Goal: Transaction & Acquisition: Purchase product/service

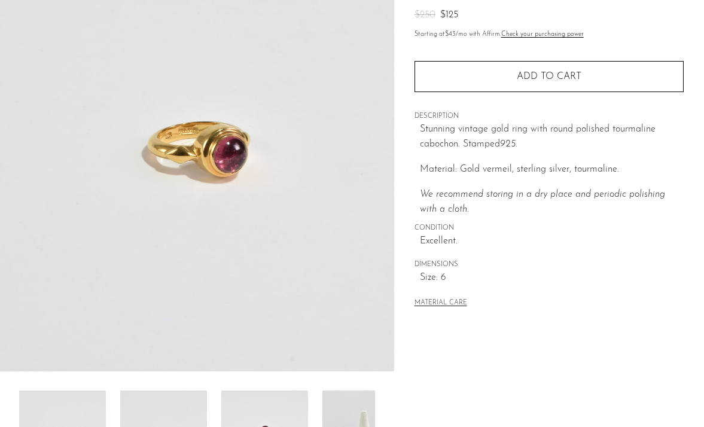
scroll to position [352, 0]
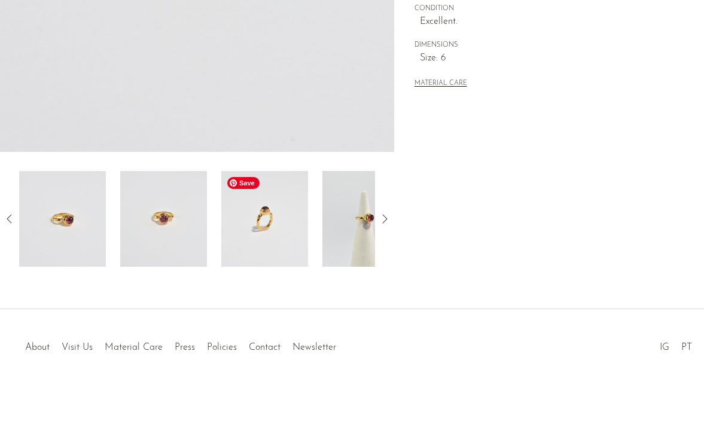
click at [277, 209] on img at bounding box center [264, 219] width 87 height 96
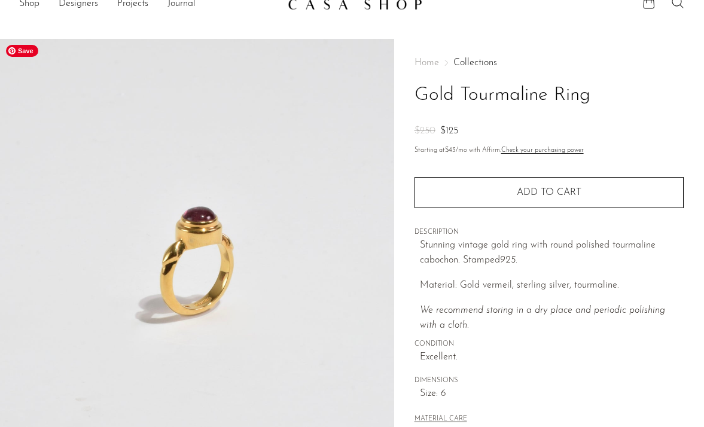
scroll to position [0, 0]
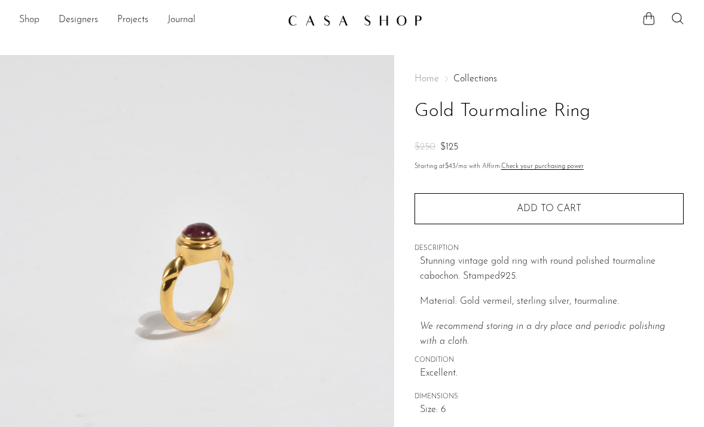
click at [33, 23] on link "Shop" at bounding box center [29, 21] width 20 height 16
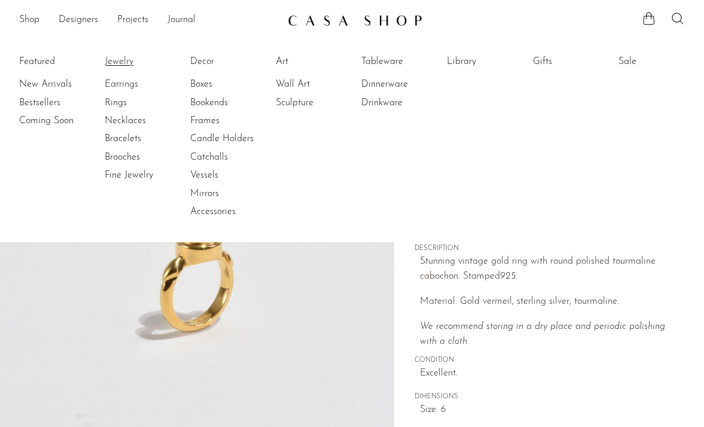
click at [122, 60] on link "Jewelry" at bounding box center [150, 61] width 90 height 13
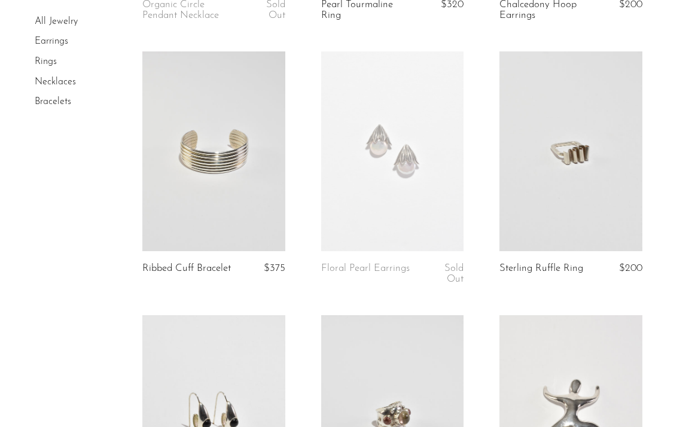
scroll to position [614, 0]
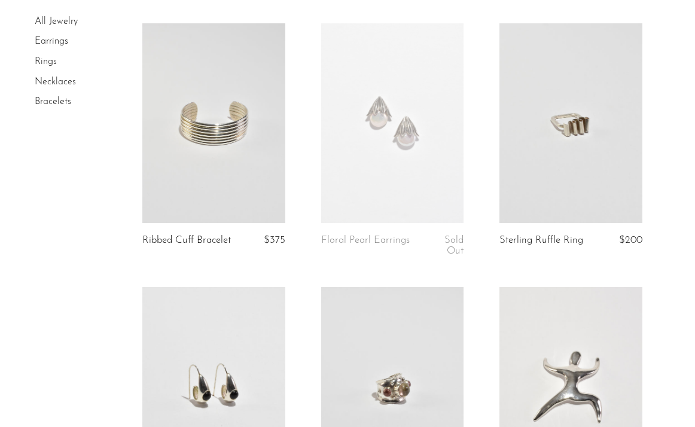
click at [413, 158] on link at bounding box center [392, 123] width 143 height 200
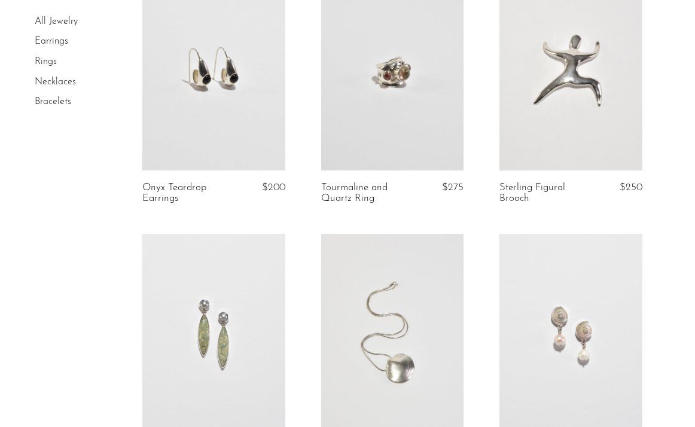
scroll to position [929, 0]
click at [267, 137] on link at bounding box center [213, 72] width 143 height 200
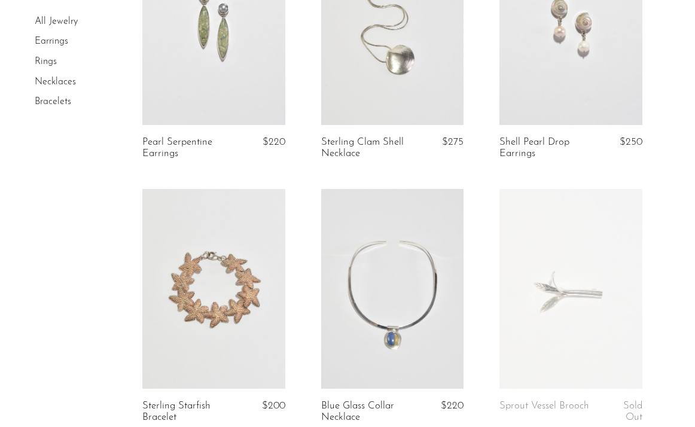
scroll to position [1271, 0]
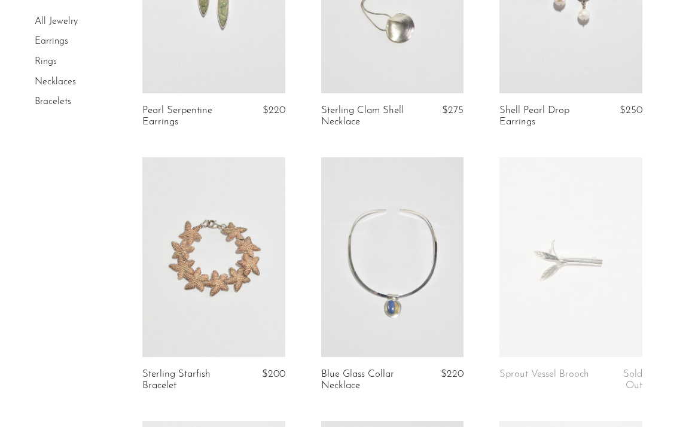
click at [431, 234] on link at bounding box center [392, 257] width 143 height 200
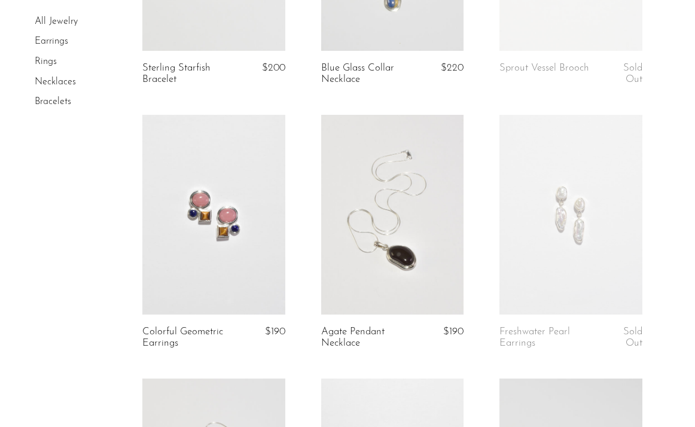
scroll to position [1623, 0]
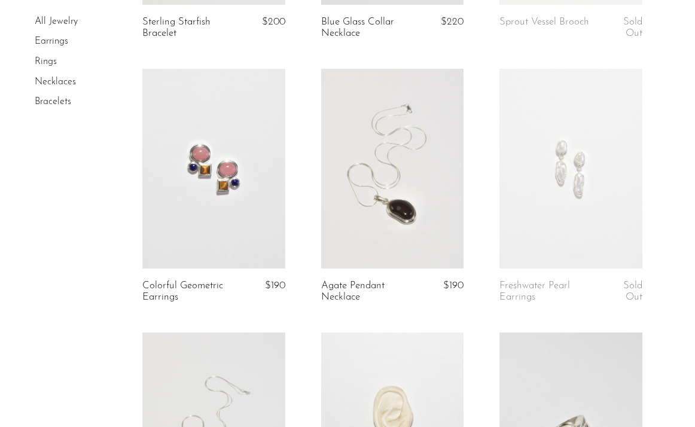
click at [354, 228] on link at bounding box center [392, 169] width 143 height 200
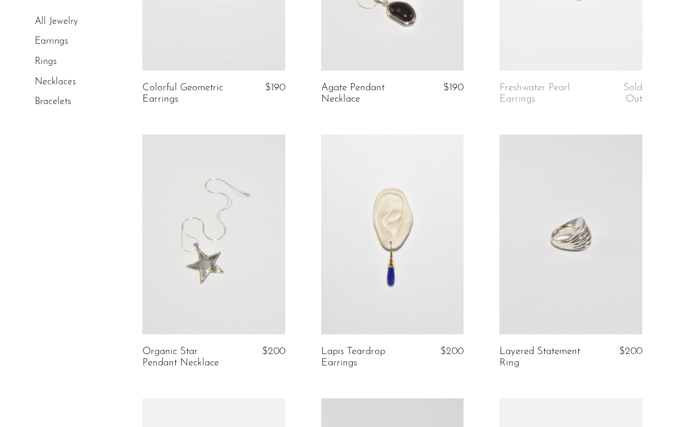
scroll to position [1920, 0]
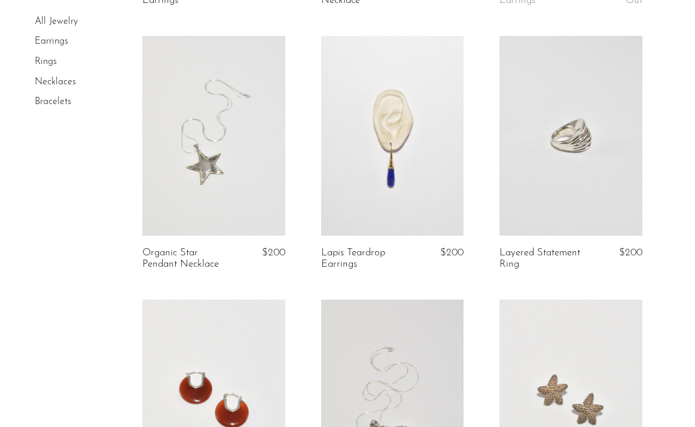
click at [375, 185] on link at bounding box center [392, 136] width 143 height 200
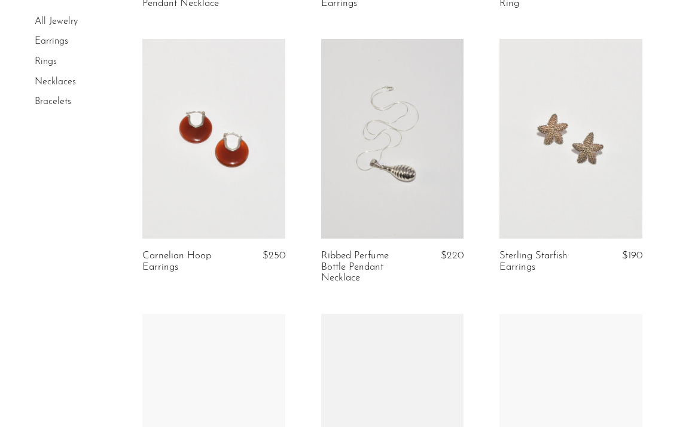
scroll to position [2244, 0]
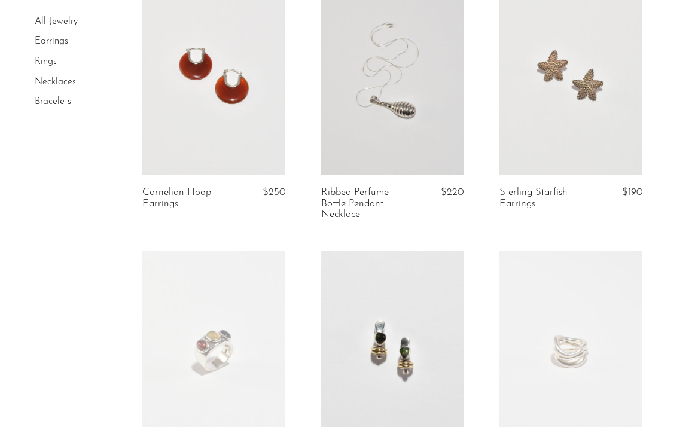
click at [391, 102] on link at bounding box center [392, 75] width 143 height 200
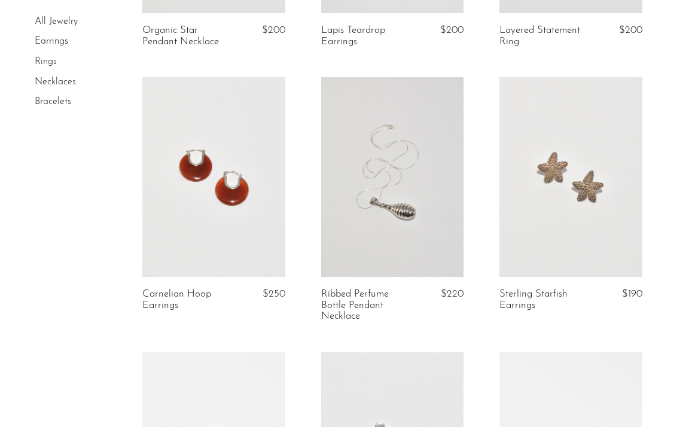
scroll to position [2147, 0]
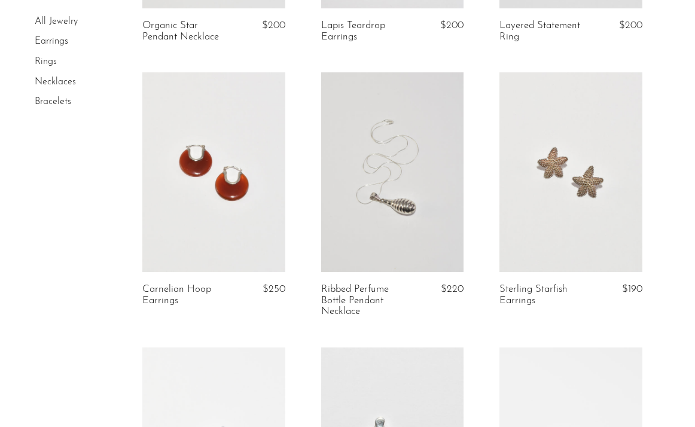
click at [279, 169] on link at bounding box center [213, 172] width 143 height 200
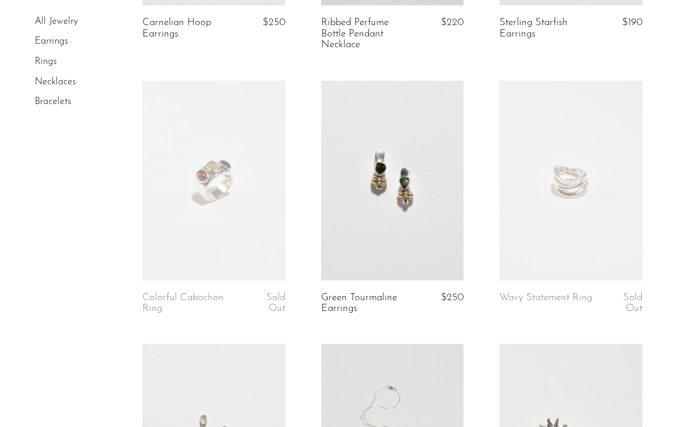
scroll to position [2470, 0]
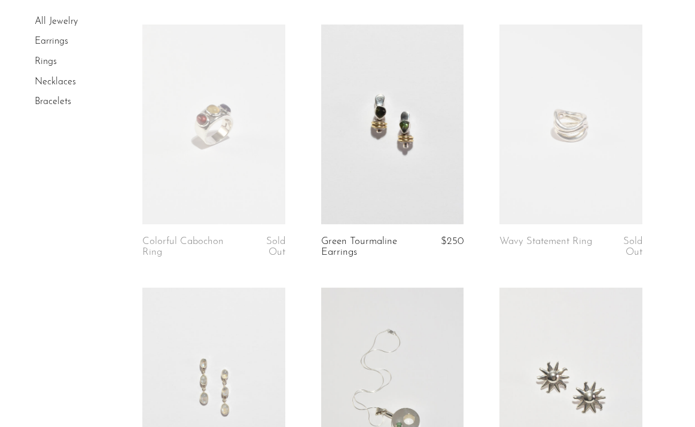
click at [399, 167] on link at bounding box center [392, 125] width 143 height 200
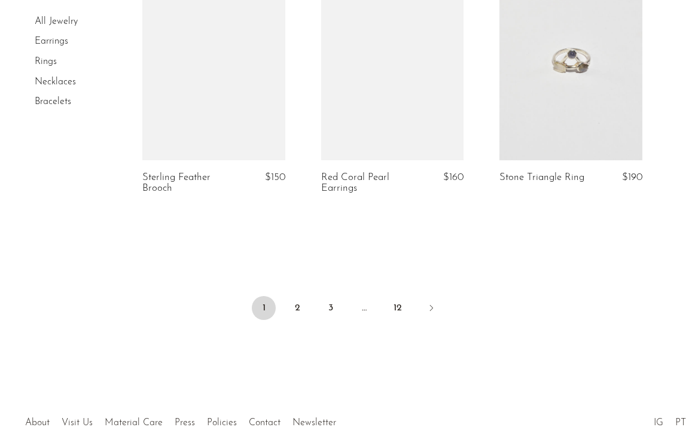
scroll to position [3148, 0]
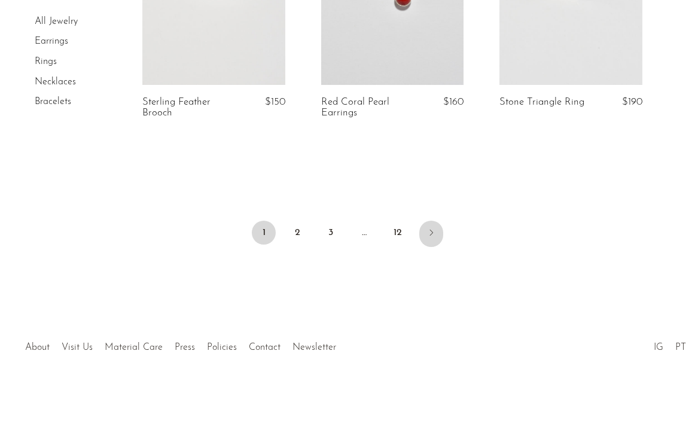
click at [428, 231] on icon "Next" at bounding box center [431, 233] width 10 height 10
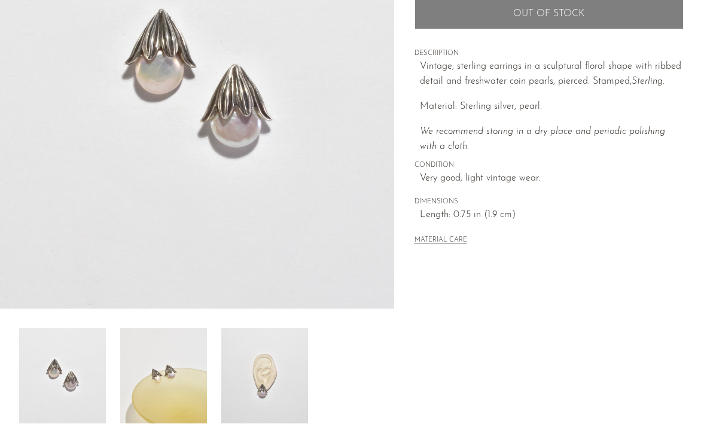
scroll to position [275, 0]
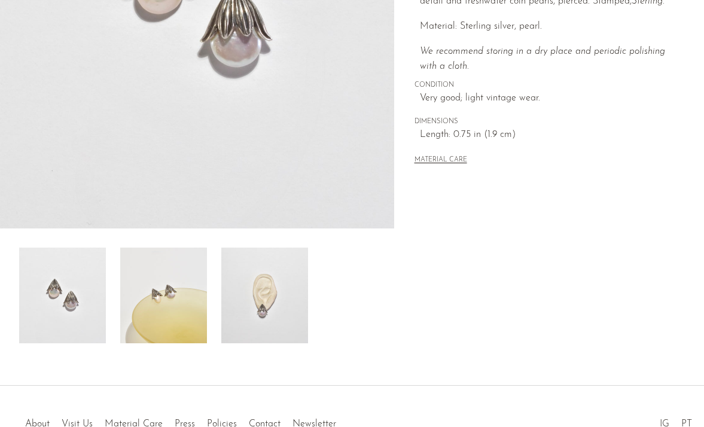
click at [279, 327] on img at bounding box center [264, 296] width 87 height 96
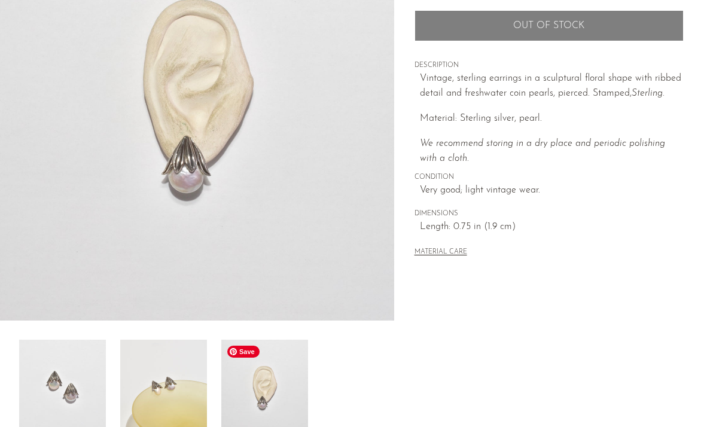
scroll to position [176, 0]
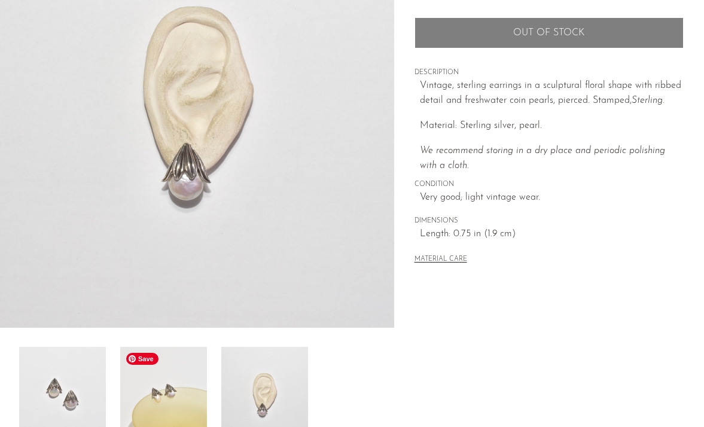
click at [164, 393] on img at bounding box center [163, 395] width 87 height 96
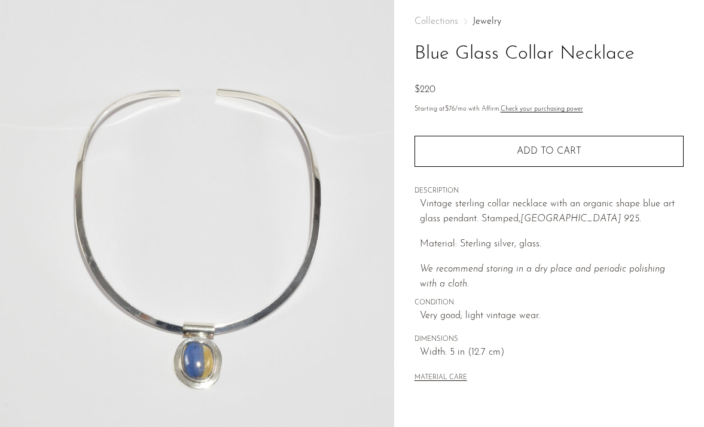
scroll to position [77, 0]
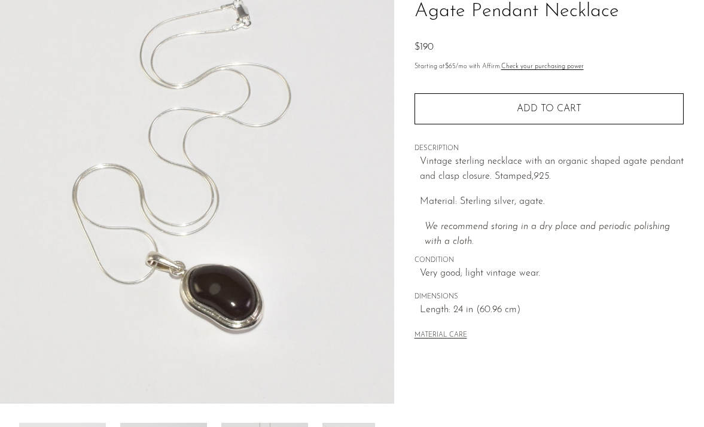
scroll to position [352, 0]
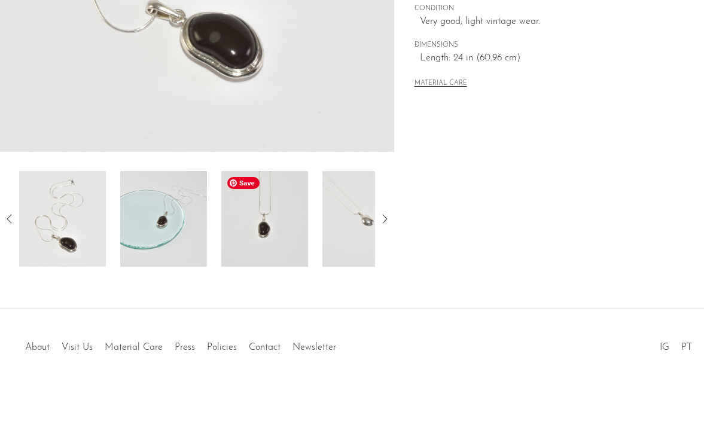
click at [257, 246] on img at bounding box center [264, 219] width 87 height 96
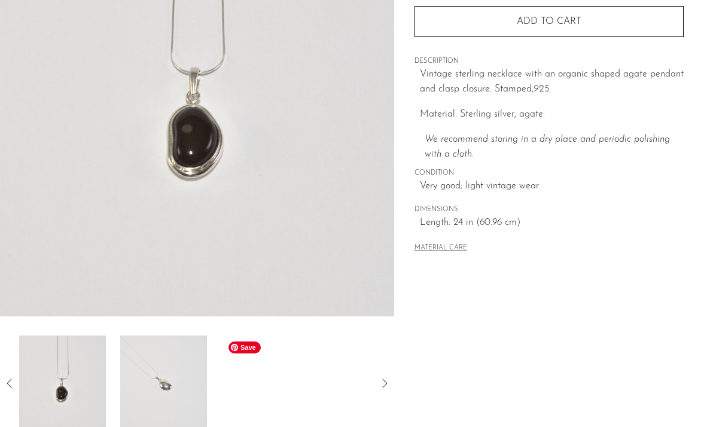
scroll to position [179, 0]
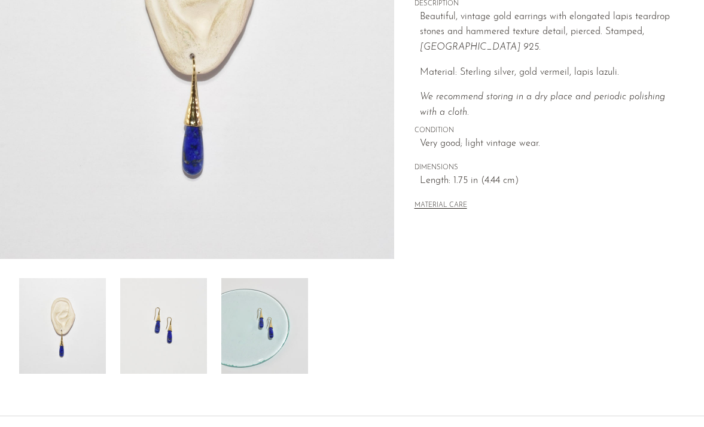
scroll to position [352, 0]
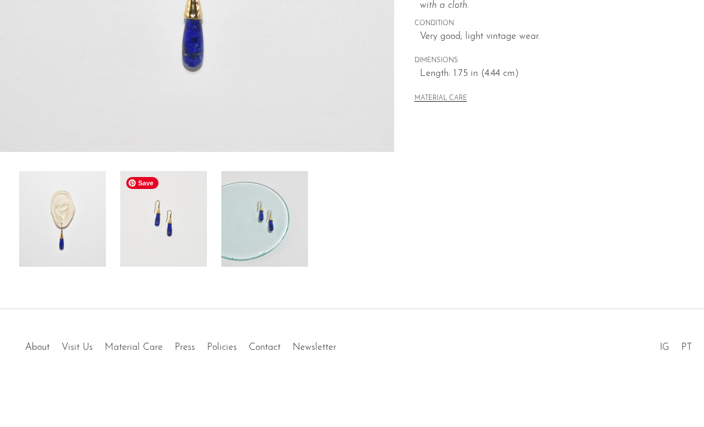
click at [166, 242] on img at bounding box center [163, 219] width 87 height 96
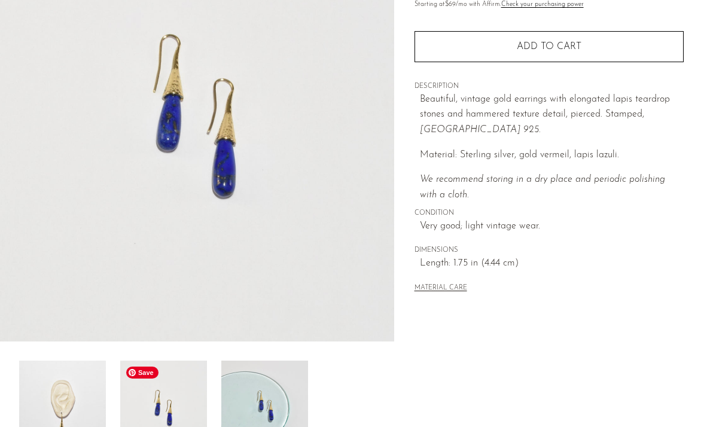
scroll to position [160, 0]
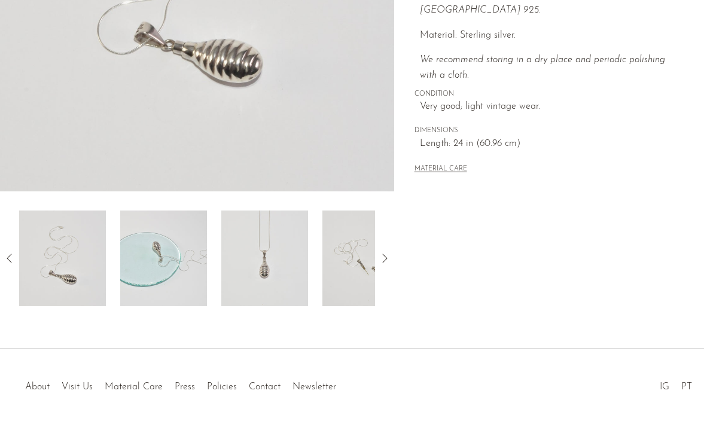
scroll to position [352, 0]
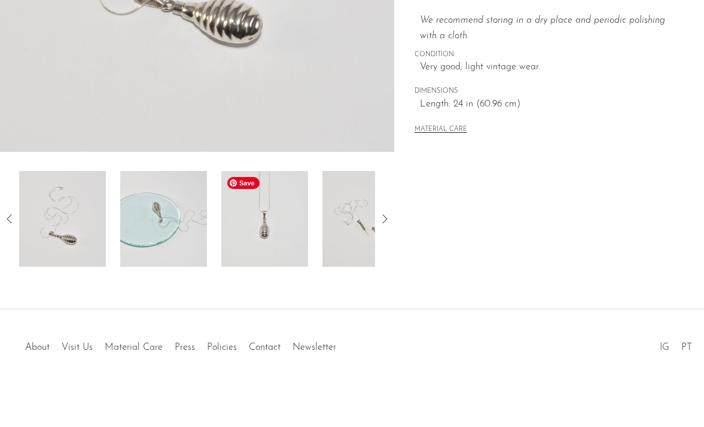
click at [272, 224] on img at bounding box center [264, 219] width 87 height 96
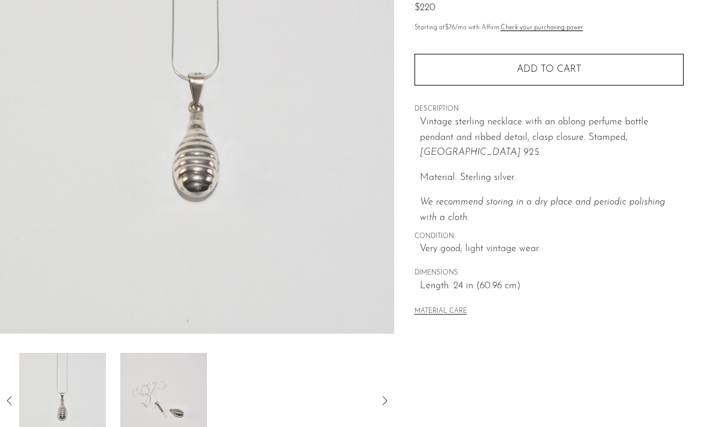
scroll to position [172, 0]
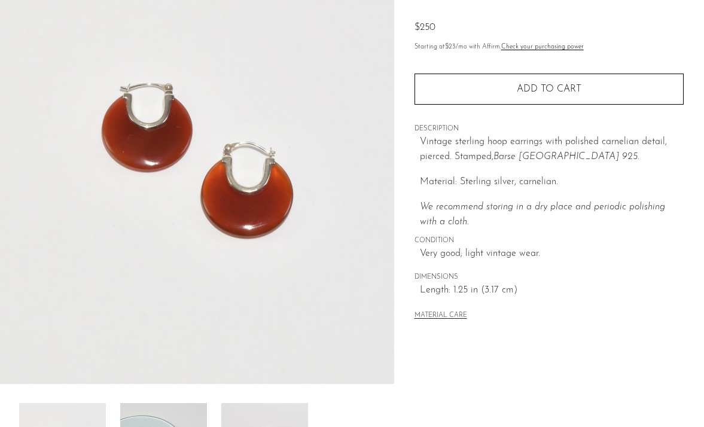
scroll to position [167, 0]
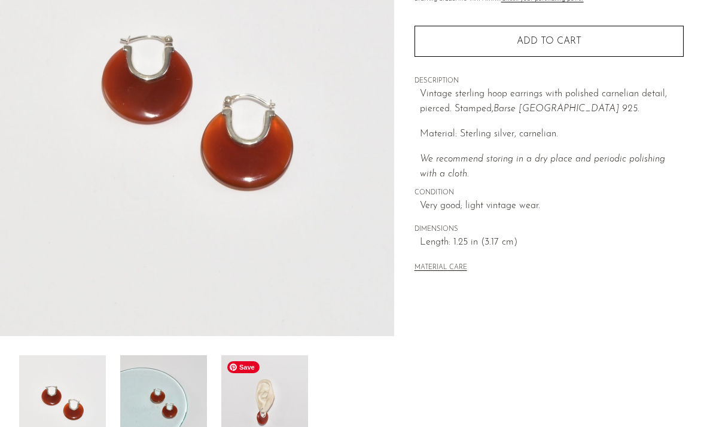
click at [278, 385] on img at bounding box center [264, 403] width 87 height 96
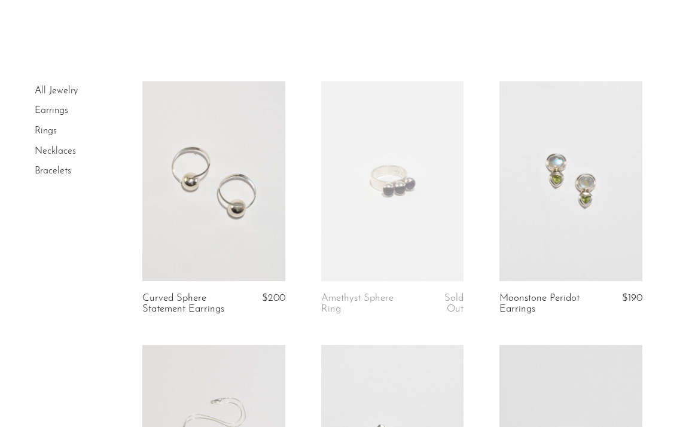
scroll to position [31, 0]
click at [441, 220] on link at bounding box center [392, 180] width 143 height 200
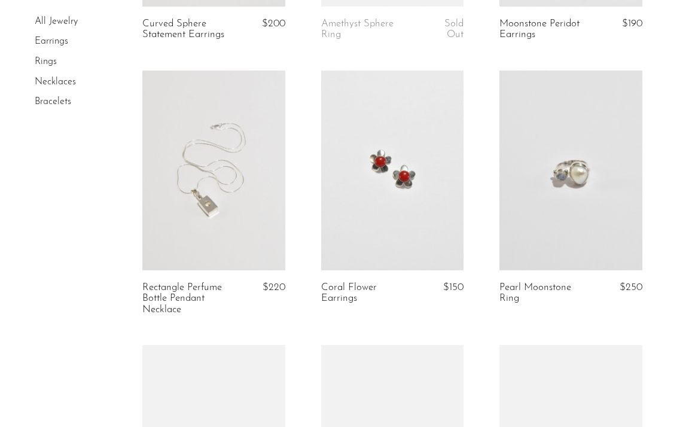
scroll to position [318, 0]
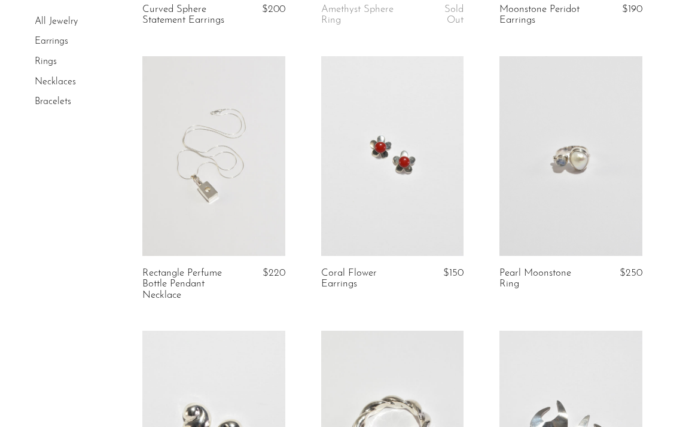
click at [418, 231] on link at bounding box center [392, 156] width 143 height 200
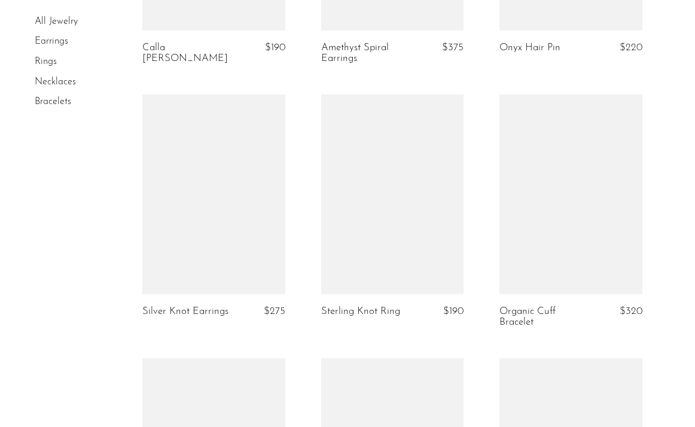
scroll to position [1609, 0]
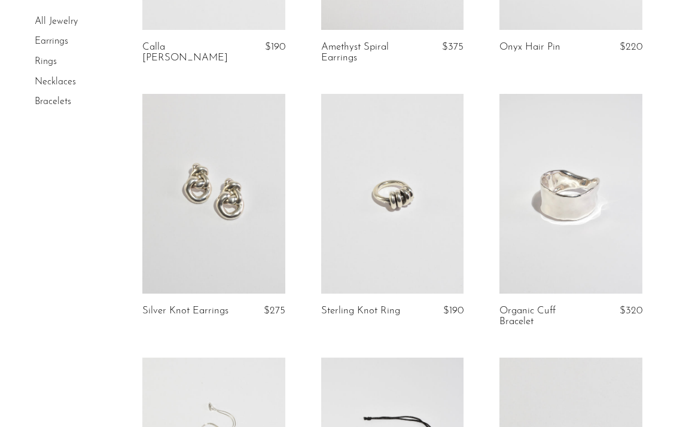
click at [404, 196] on link at bounding box center [392, 194] width 143 height 200
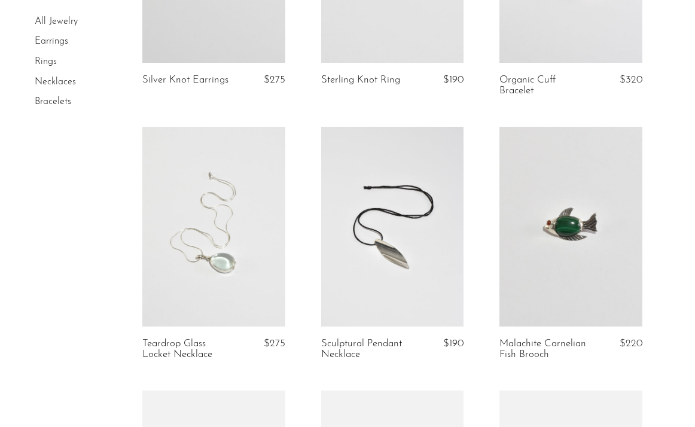
scroll to position [1945, 0]
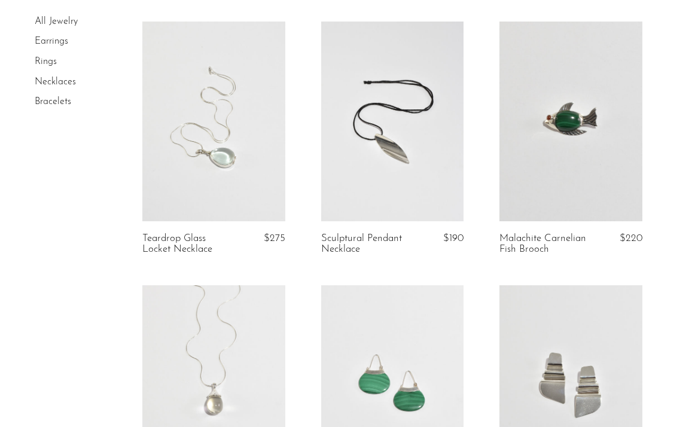
click at [524, 179] on link at bounding box center [570, 122] width 143 height 200
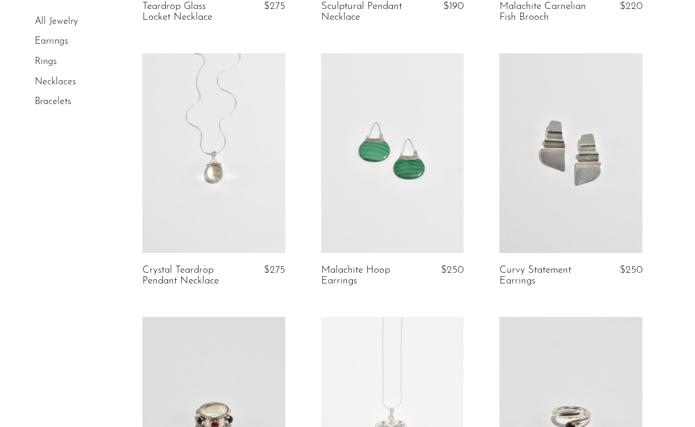
scroll to position [2230, 0]
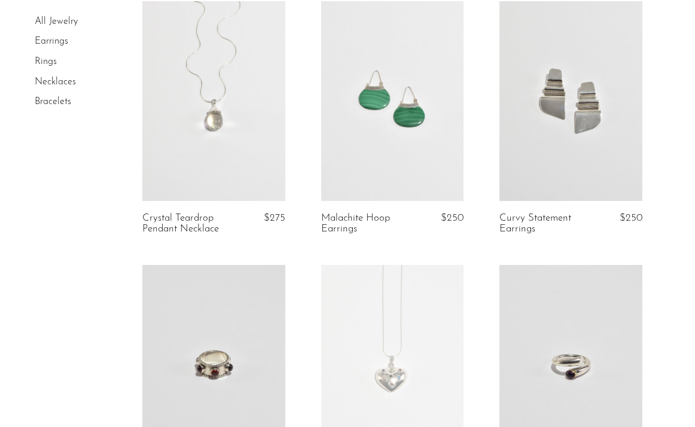
click at [227, 142] on link at bounding box center [213, 101] width 143 height 200
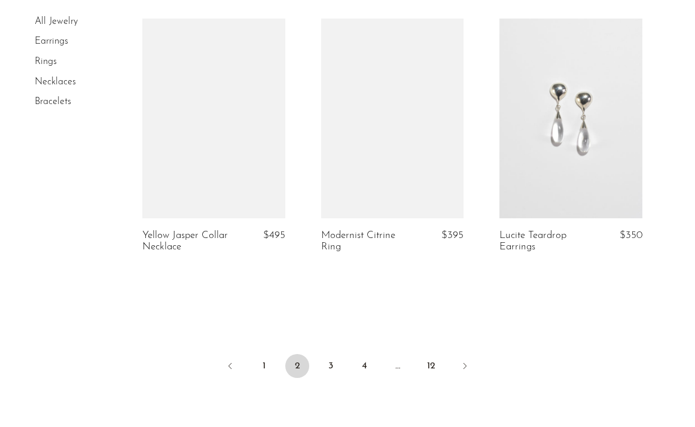
scroll to position [3041, 0]
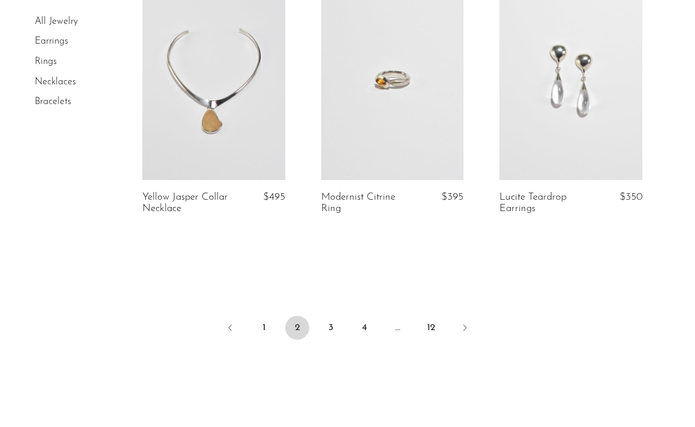
click at [402, 81] on link at bounding box center [392, 80] width 143 height 200
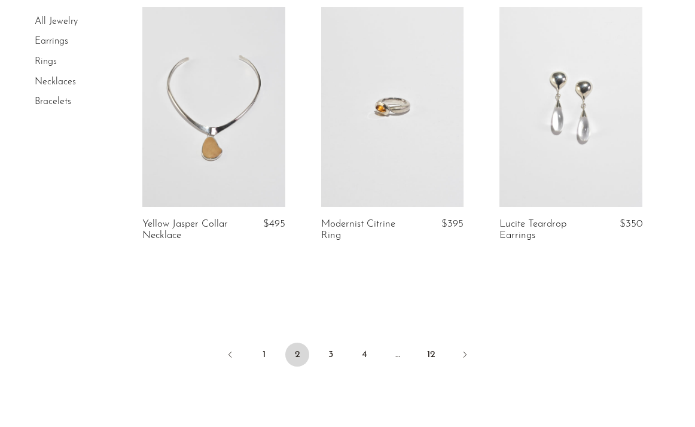
click at [379, 177] on link at bounding box center [392, 107] width 143 height 200
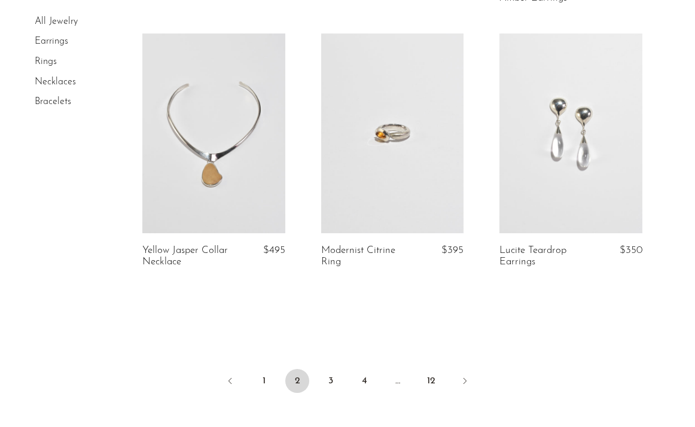
click at [316, 380] on ul "1 2 3 4 … 12" at bounding box center [347, 382] width 695 height 36
click at [329, 379] on link "3" at bounding box center [331, 381] width 24 height 24
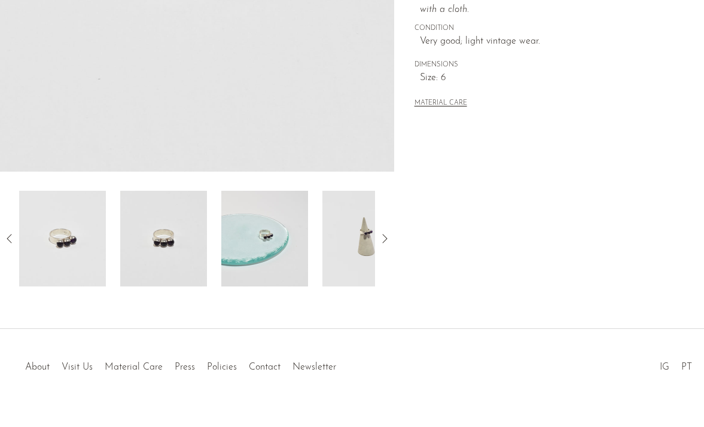
scroll to position [352, 0]
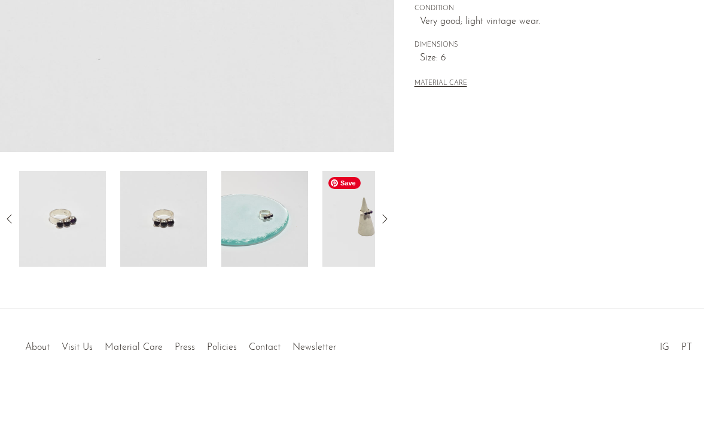
click at [344, 215] on img at bounding box center [365, 219] width 87 height 96
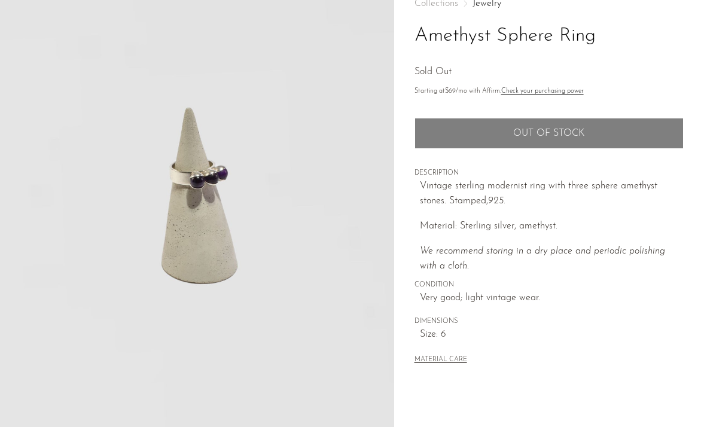
scroll to position [36, 0]
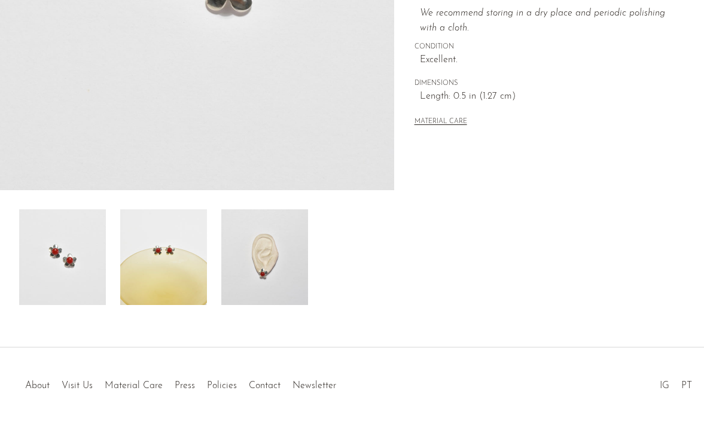
click at [252, 269] on img at bounding box center [264, 257] width 87 height 96
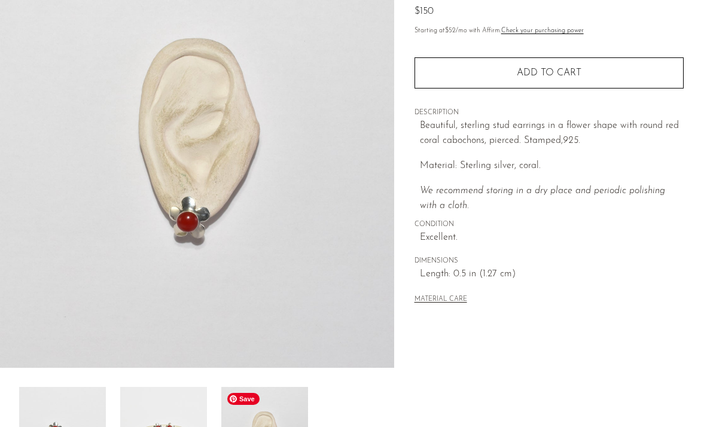
scroll to position [133, 0]
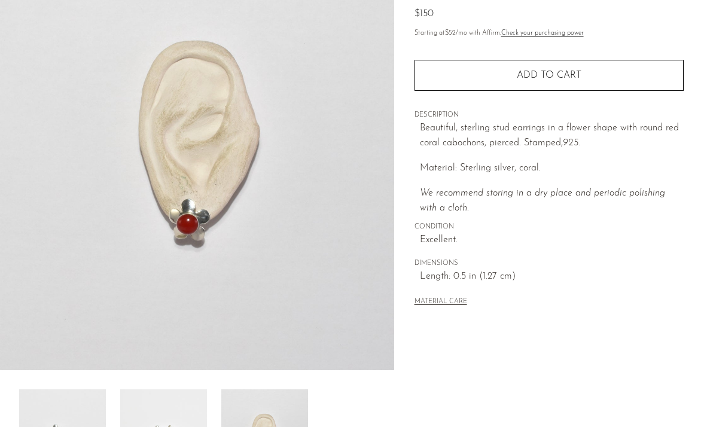
click at [151, 224] on img at bounding box center [197, 146] width 394 height 449
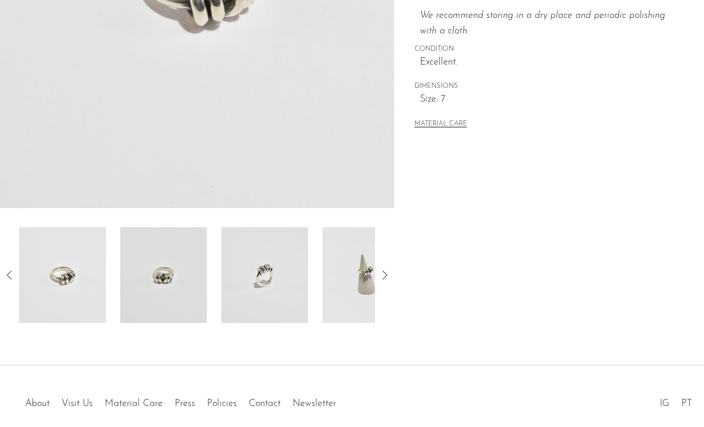
scroll to position [352, 0]
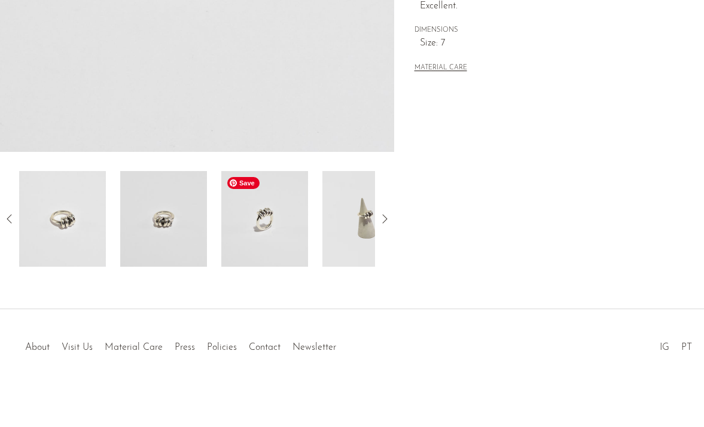
click at [286, 229] on img at bounding box center [264, 219] width 87 height 96
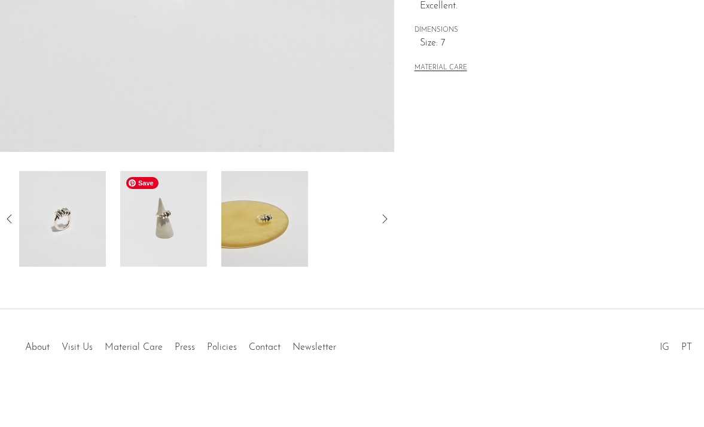
click at [158, 233] on img at bounding box center [163, 219] width 87 height 96
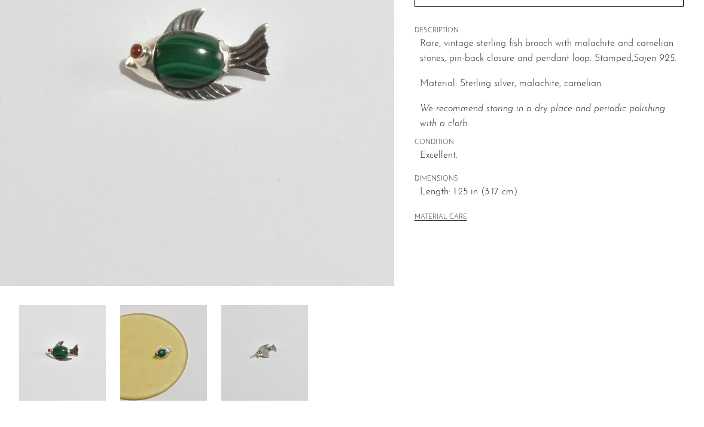
scroll to position [344, 0]
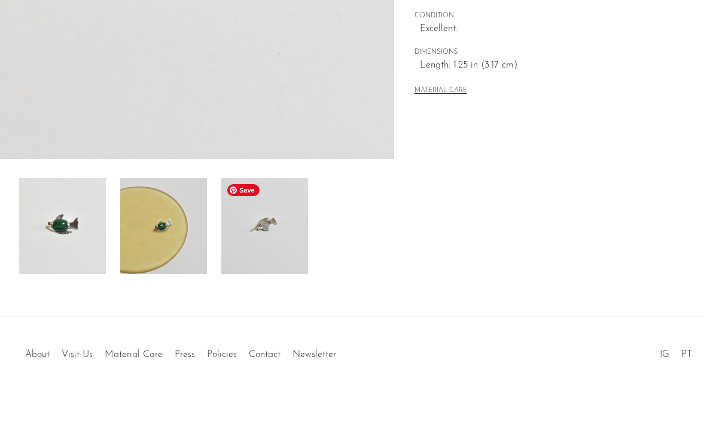
click at [257, 267] on img at bounding box center [264, 226] width 87 height 96
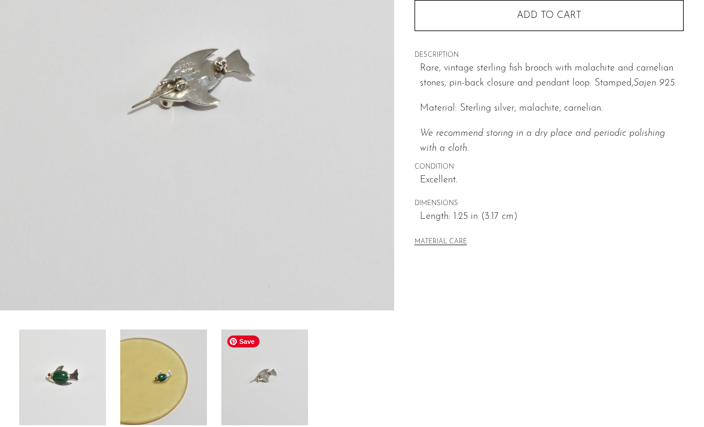
scroll to position [191, 0]
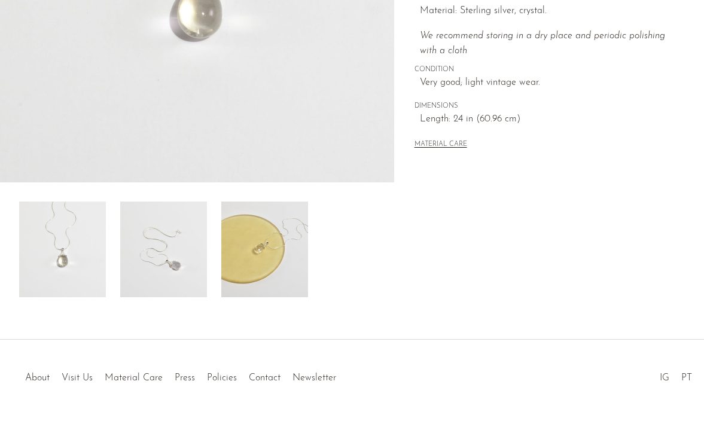
scroll to position [333, 0]
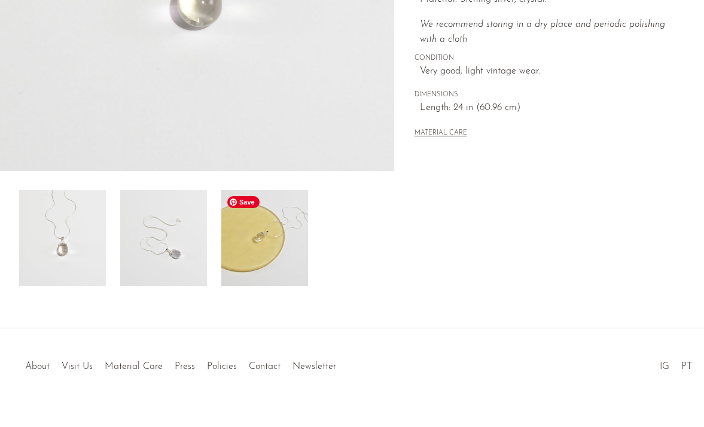
click at [258, 260] on img at bounding box center [264, 238] width 87 height 96
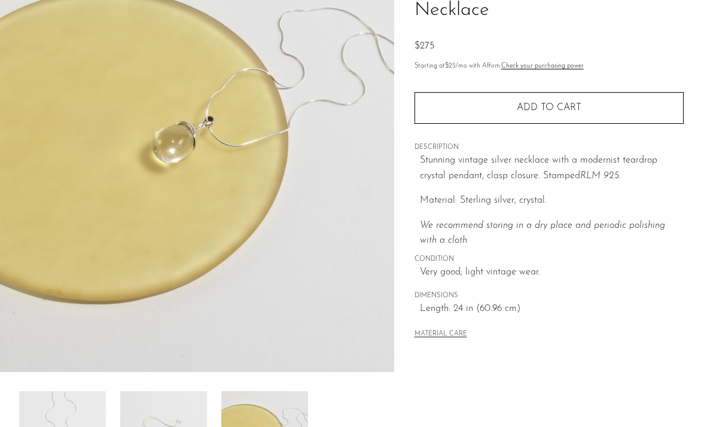
scroll to position [230, 0]
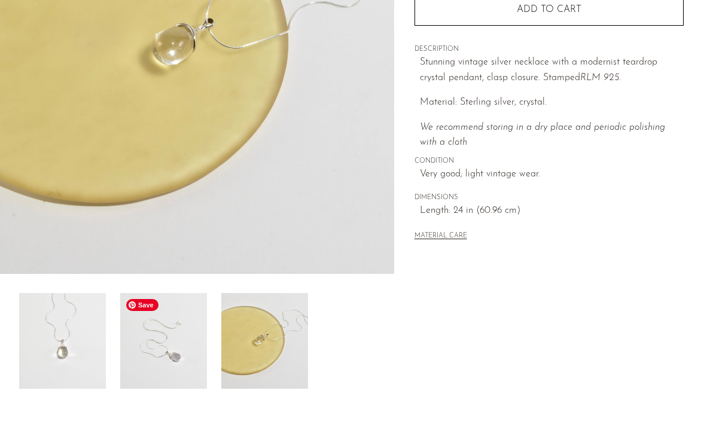
click at [199, 345] on img at bounding box center [163, 341] width 87 height 96
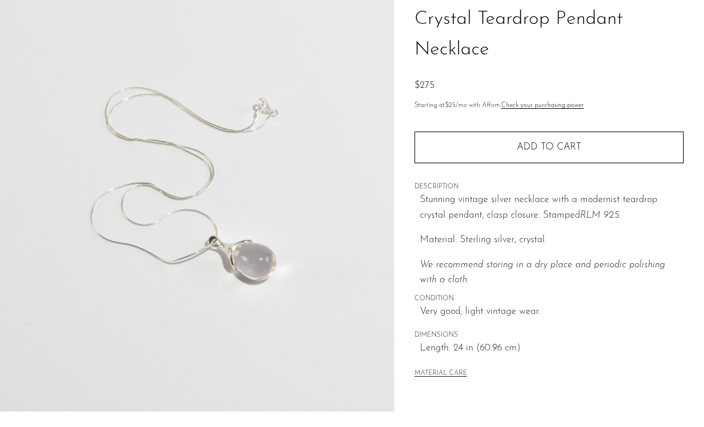
scroll to position [80, 0]
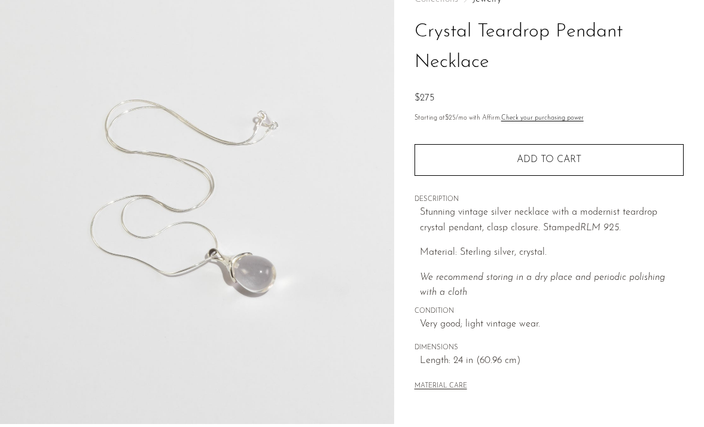
click at [263, 250] on img at bounding box center [197, 199] width 394 height 449
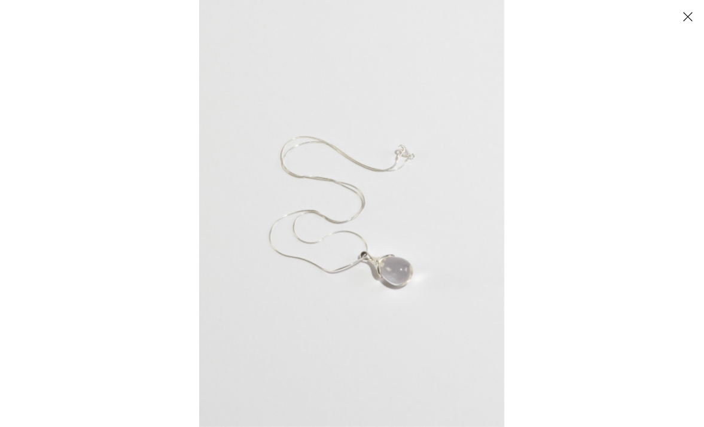
click at [285, 254] on img at bounding box center [351, 213] width 305 height 427
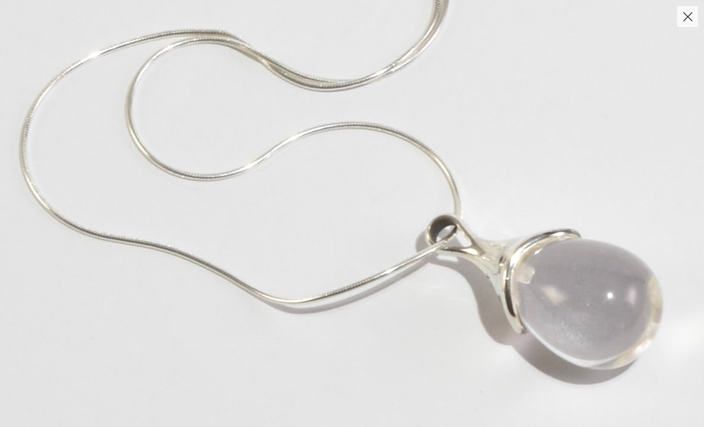
click at [680, 26] on button "Close" at bounding box center [687, 16] width 21 height 21
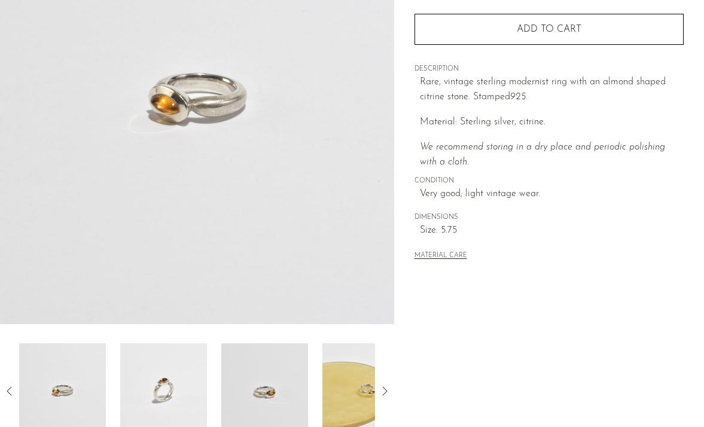
scroll to position [294, 0]
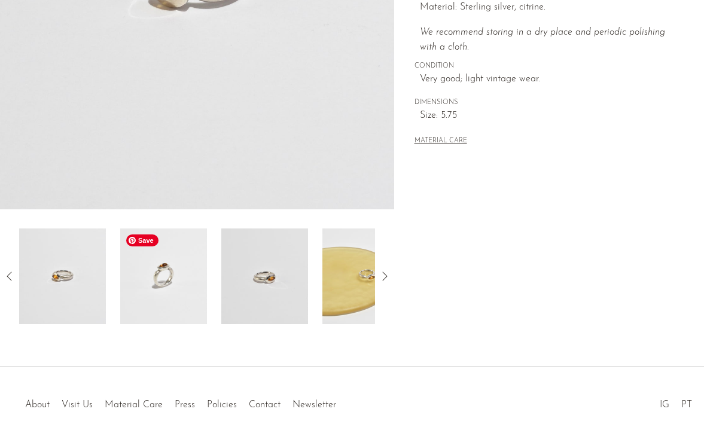
click at [174, 312] on img at bounding box center [163, 276] width 87 height 96
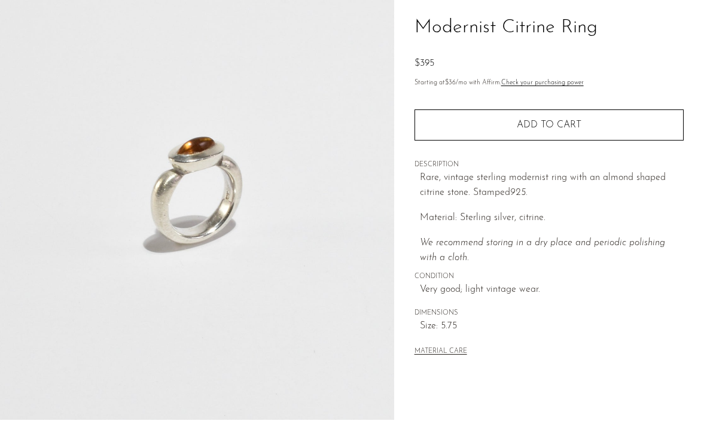
scroll to position [63, 0]
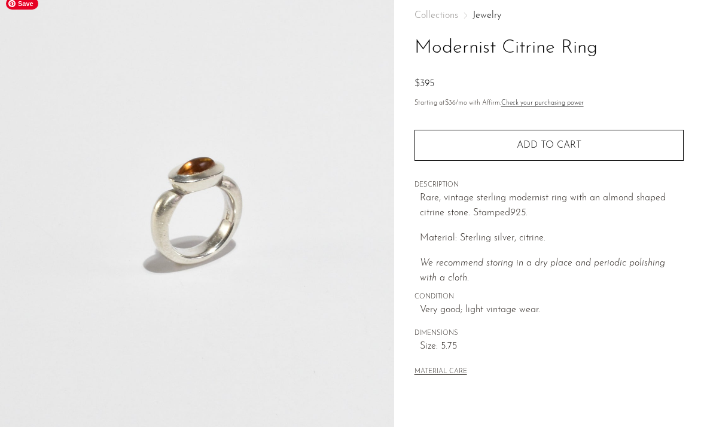
click at [206, 214] on img at bounding box center [197, 216] width 394 height 449
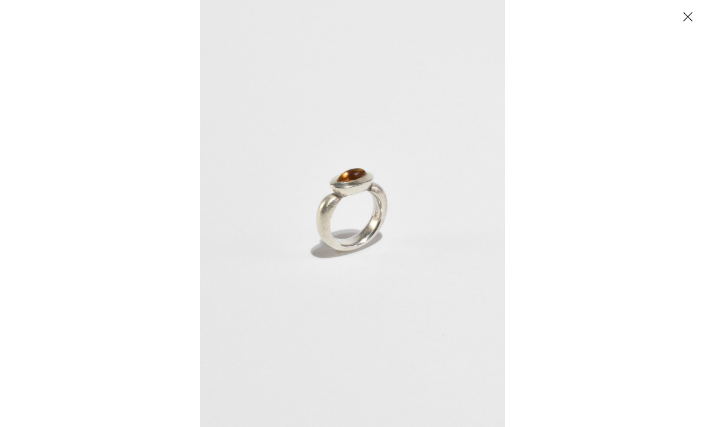
click at [265, 298] on img at bounding box center [352, 213] width 305 height 427
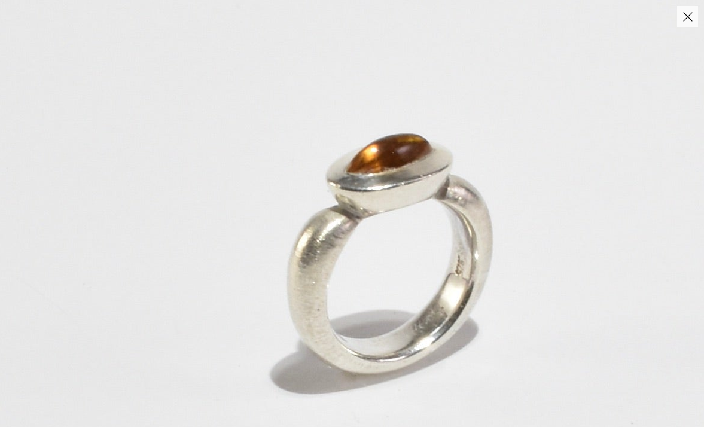
click at [687, 16] on button "Close" at bounding box center [687, 16] width 21 height 21
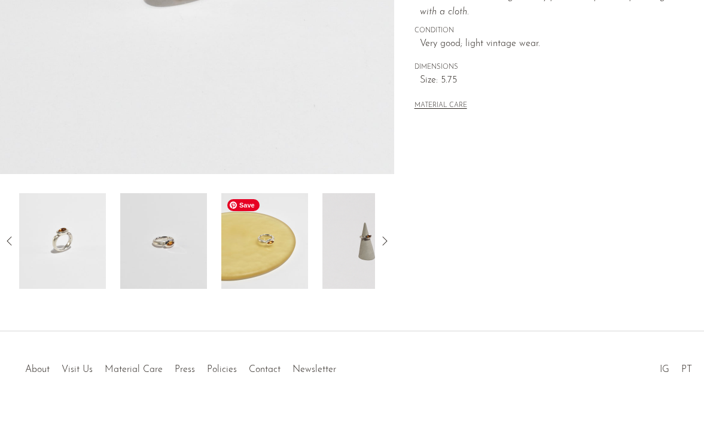
click at [265, 245] on img at bounding box center [264, 241] width 87 height 96
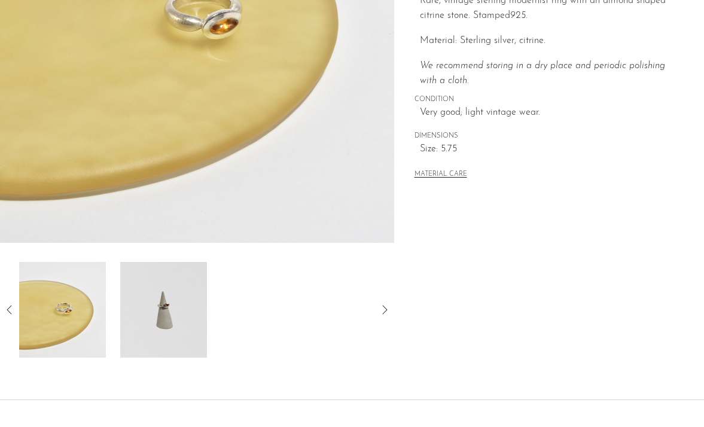
scroll to position [352, 0]
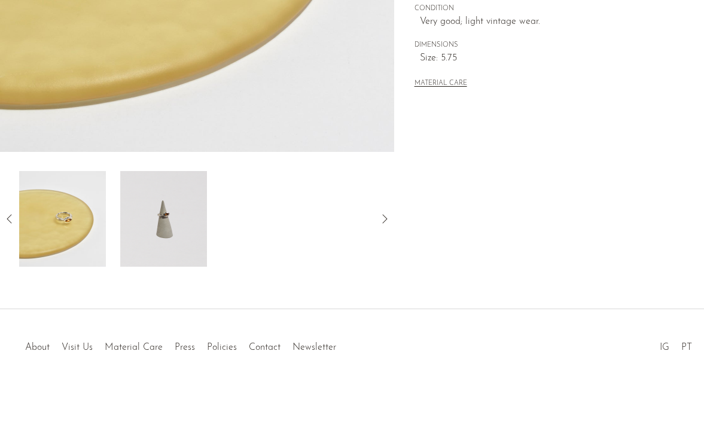
click at [321, 223] on div at bounding box center [197, 219] width 356 height 96
click at [6, 218] on icon at bounding box center [9, 219] width 14 height 14
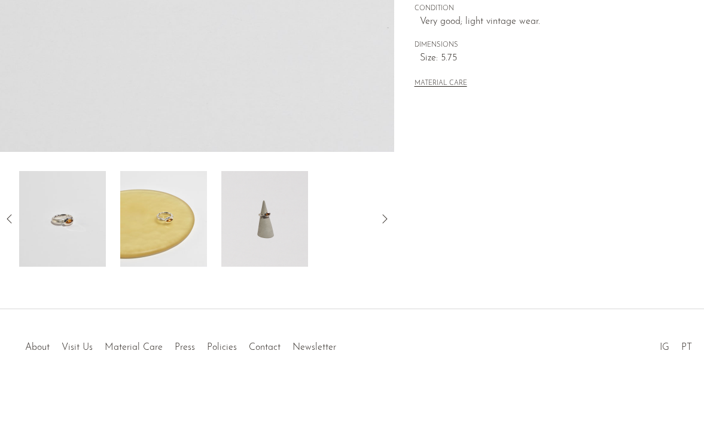
click at [6, 218] on icon at bounding box center [9, 219] width 14 height 14
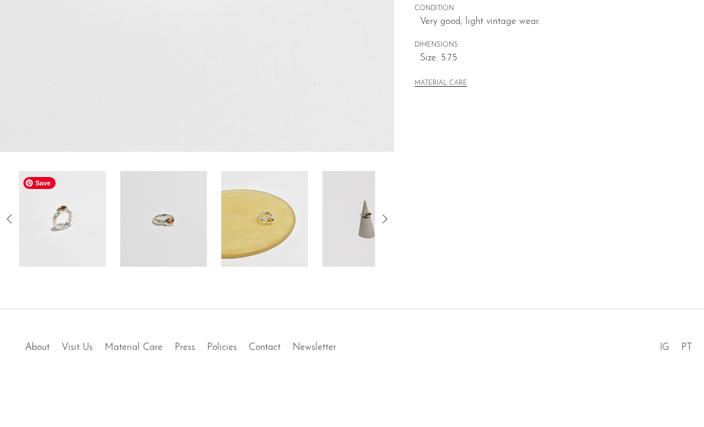
click at [77, 231] on img at bounding box center [62, 219] width 87 height 96
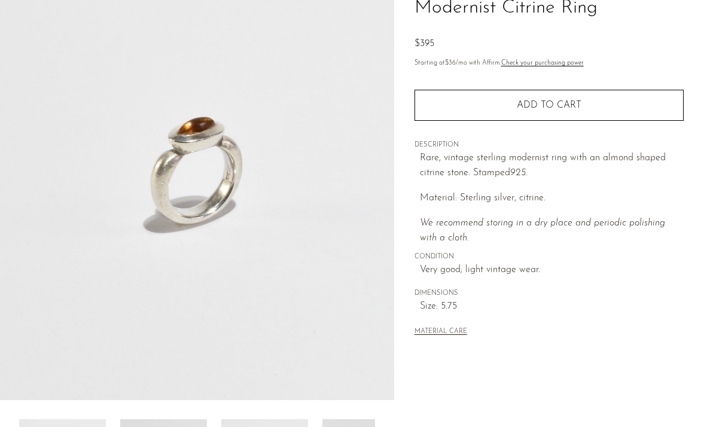
scroll to position [65, 0]
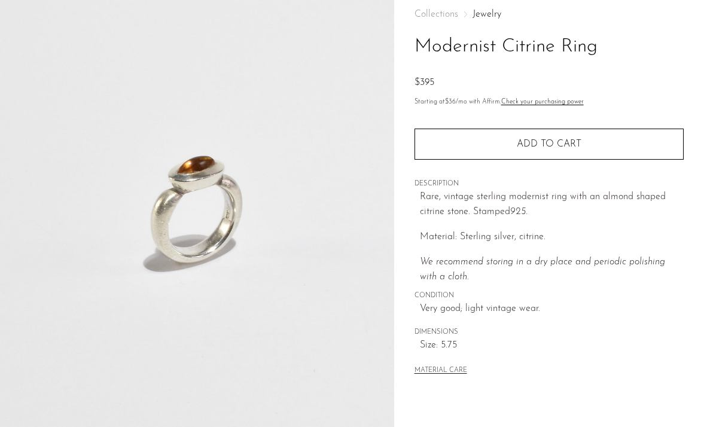
click at [529, 350] on span "Size: 5.75" at bounding box center [552, 346] width 264 height 16
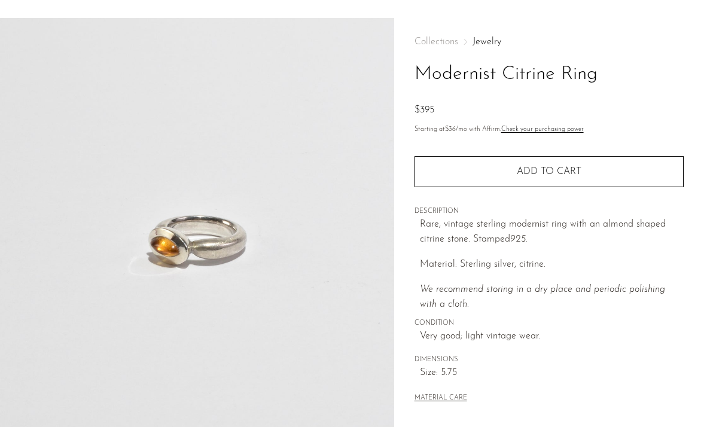
scroll to position [52, 0]
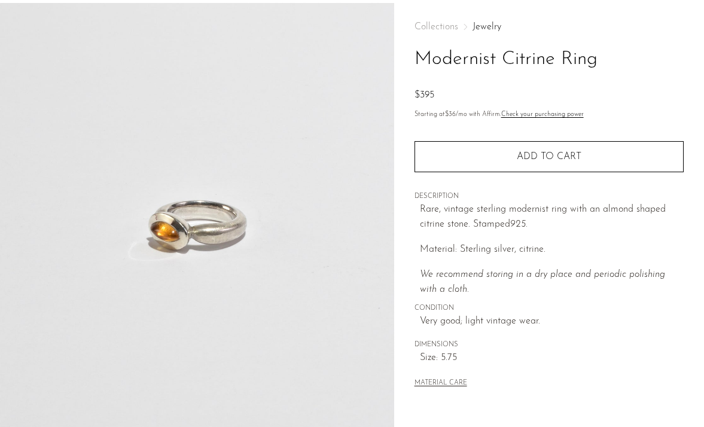
click at [186, 282] on img at bounding box center [197, 227] width 394 height 449
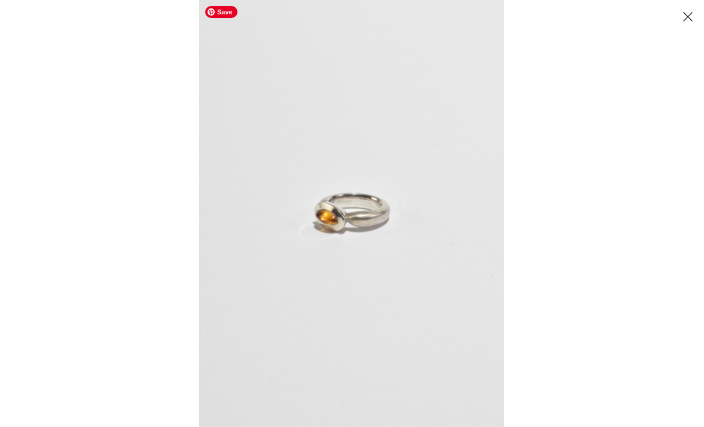
click at [370, 233] on img at bounding box center [351, 213] width 305 height 427
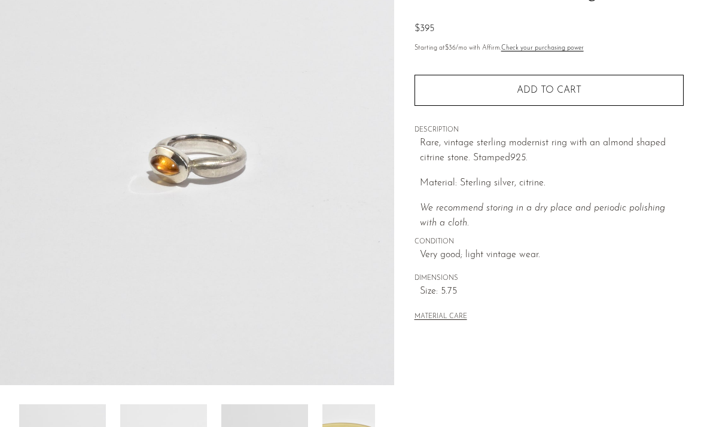
scroll to position [188, 0]
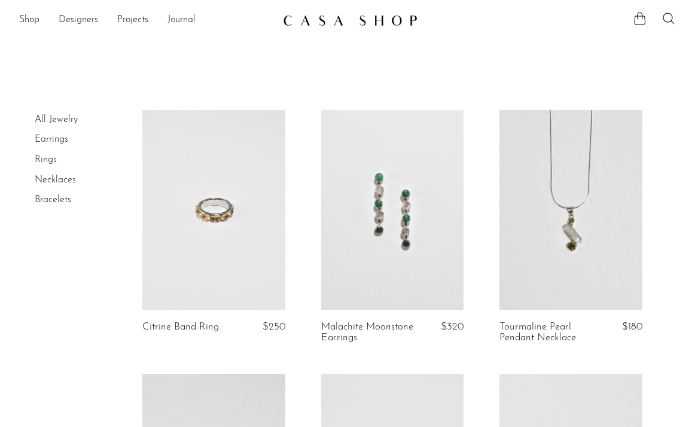
click at [268, 218] on link at bounding box center [213, 210] width 143 height 200
click at [240, 270] on link at bounding box center [213, 210] width 143 height 200
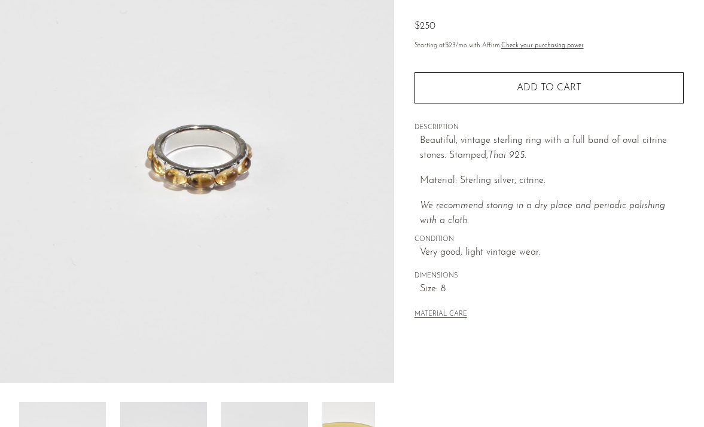
scroll to position [120, 0]
click at [215, 208] on img at bounding box center [197, 159] width 394 height 449
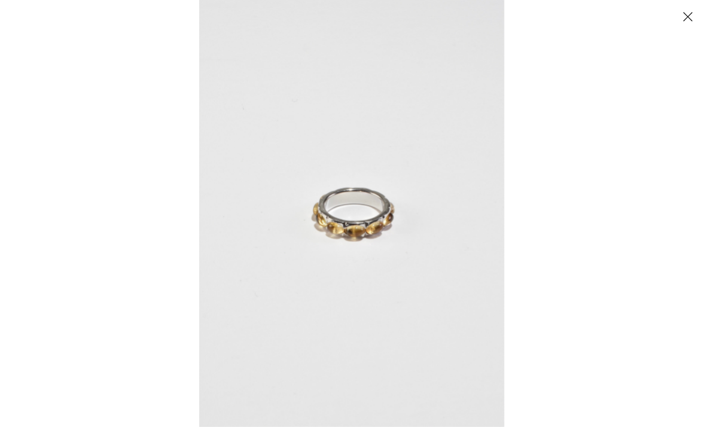
click at [332, 230] on img at bounding box center [351, 213] width 305 height 427
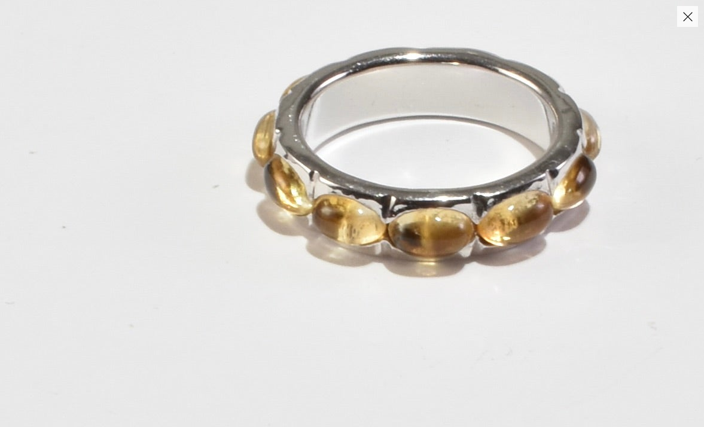
click at [362, 211] on img at bounding box center [418, 158] width 1304 height 1826
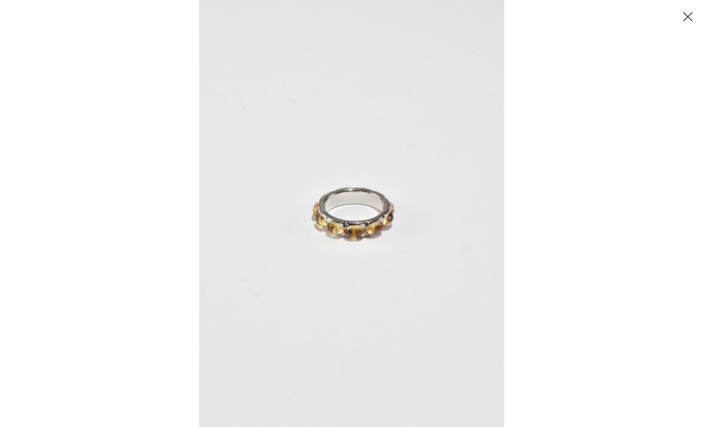
click at [685, 14] on button "Close" at bounding box center [687, 16] width 21 height 21
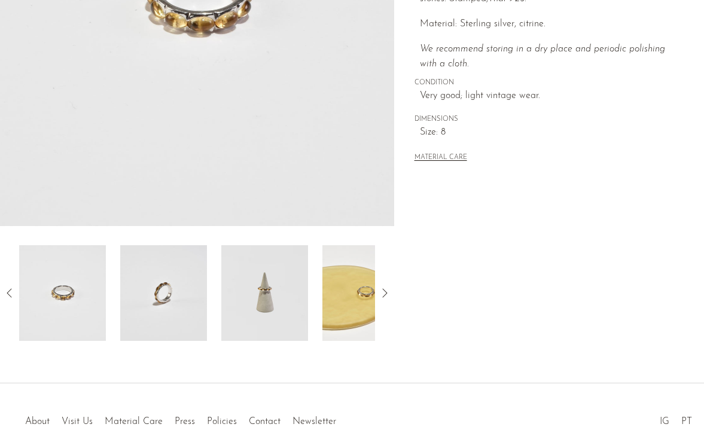
scroll to position [352, 0]
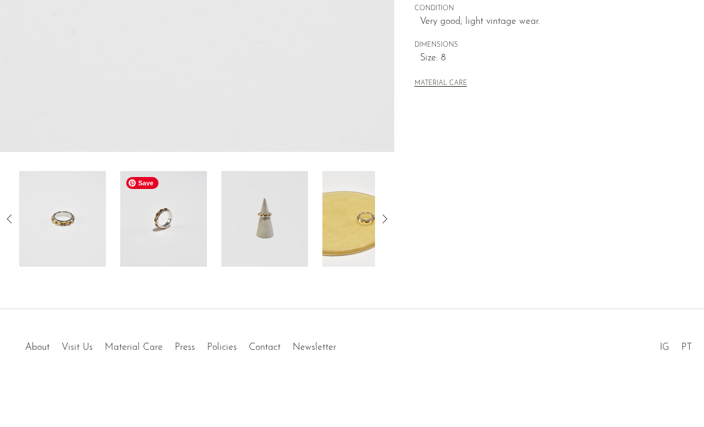
click at [150, 223] on img at bounding box center [163, 219] width 87 height 96
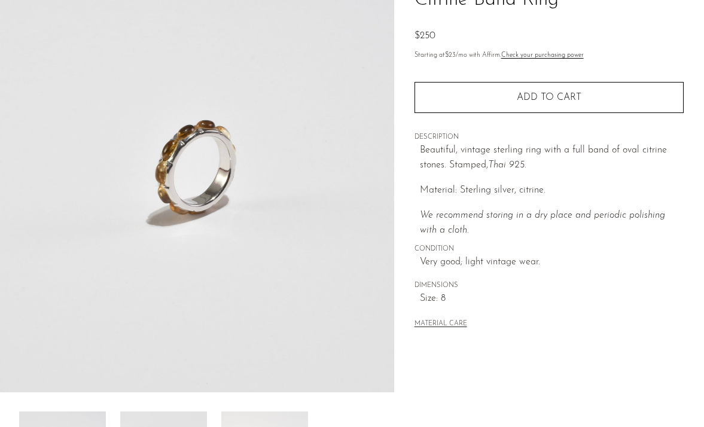
scroll to position [105, 0]
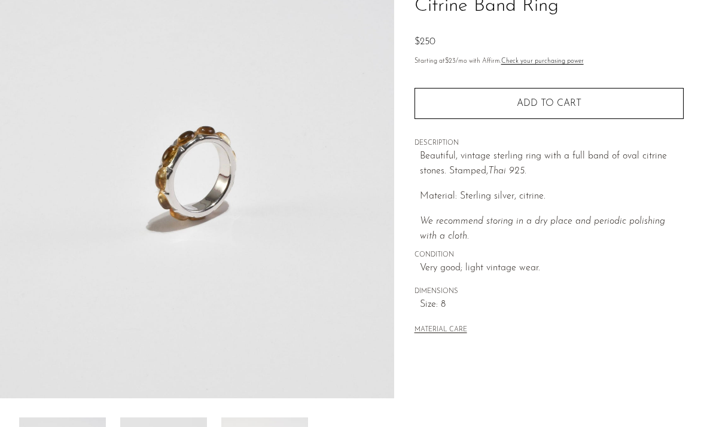
click at [204, 160] on img at bounding box center [197, 174] width 394 height 449
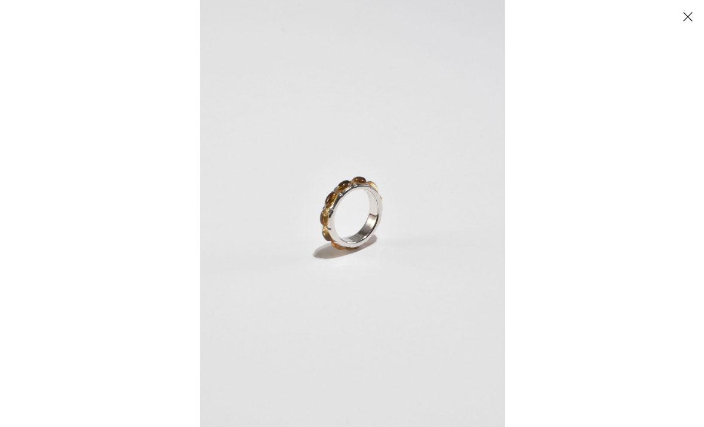
click at [362, 173] on img at bounding box center [352, 213] width 305 height 427
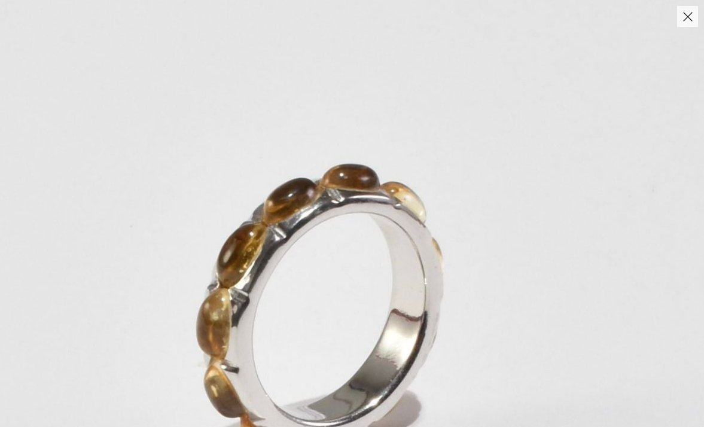
click at [299, 246] on img at bounding box center [324, 309] width 1202 height 1683
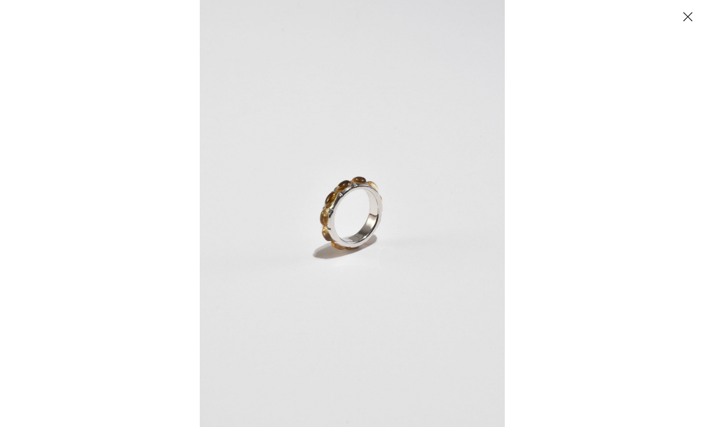
click at [687, 14] on button "Close" at bounding box center [687, 16] width 21 height 21
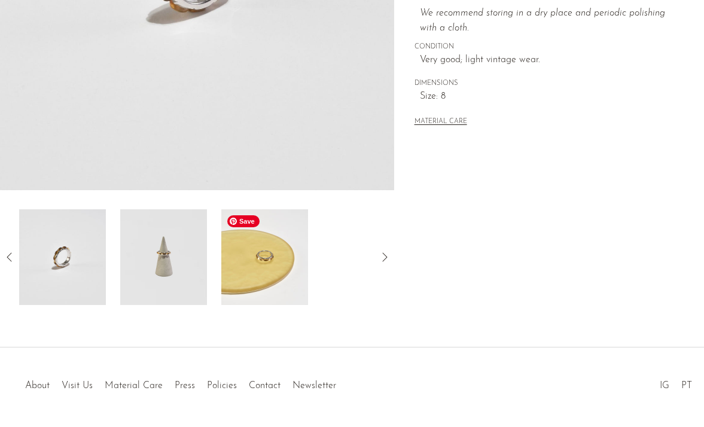
click at [272, 257] on img at bounding box center [264, 257] width 87 height 96
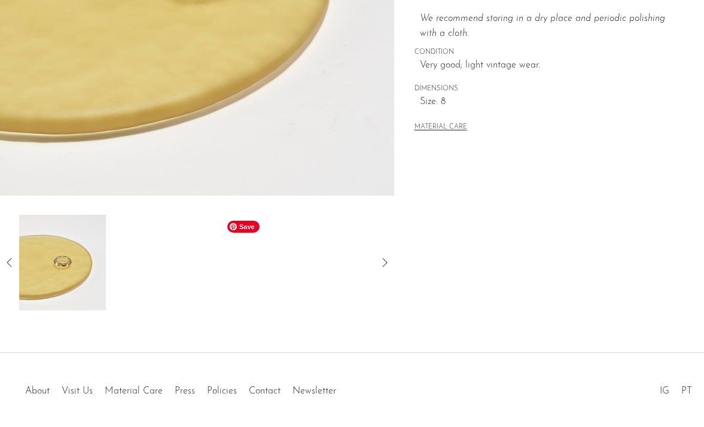
scroll to position [352, 0]
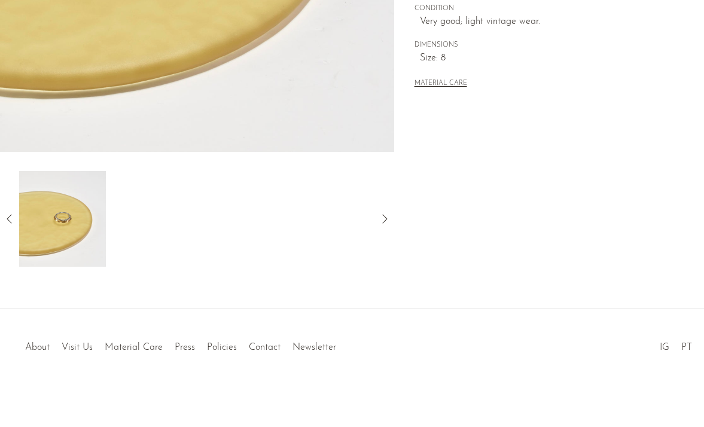
click at [388, 214] on icon at bounding box center [384, 219] width 14 height 14
click at [13, 214] on icon at bounding box center [9, 219] width 14 height 14
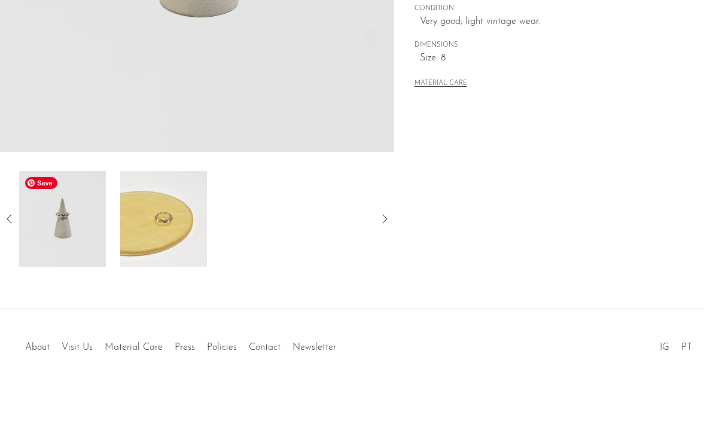
click at [69, 216] on img at bounding box center [62, 219] width 87 height 96
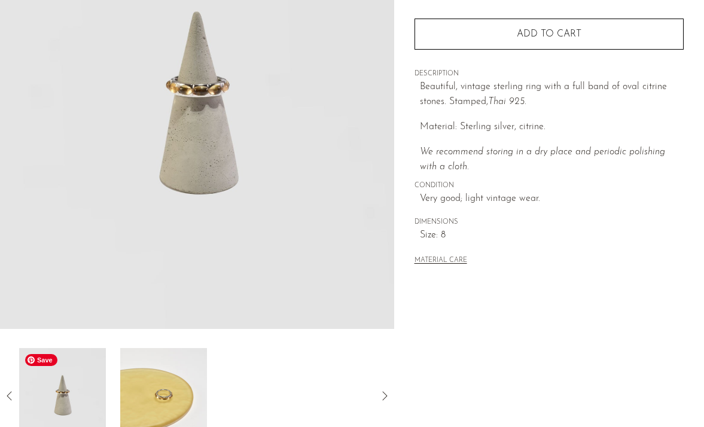
scroll to position [161, 0]
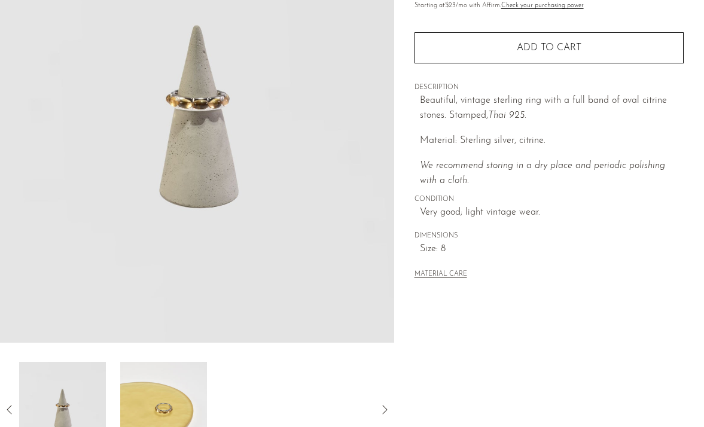
click at [214, 118] on img at bounding box center [197, 118] width 394 height 449
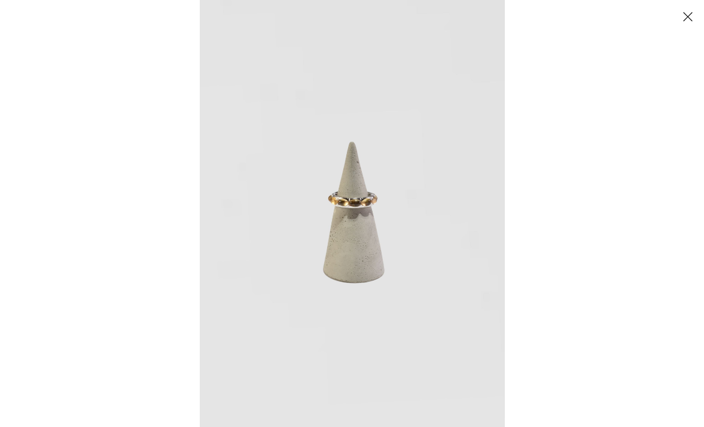
click at [310, 181] on img at bounding box center [352, 213] width 305 height 427
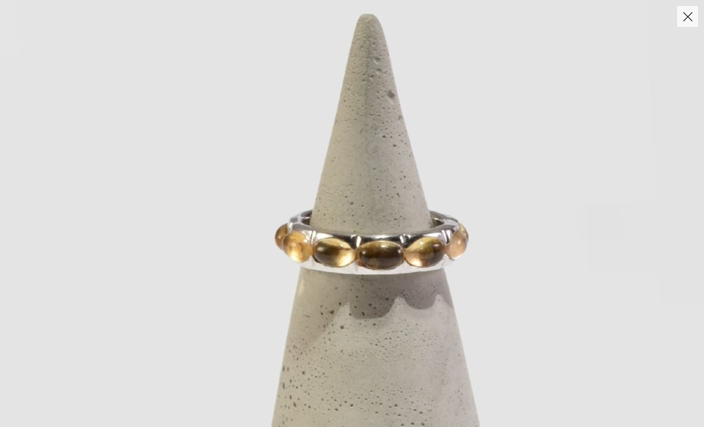
click at [688, 13] on button "Close" at bounding box center [687, 16] width 21 height 21
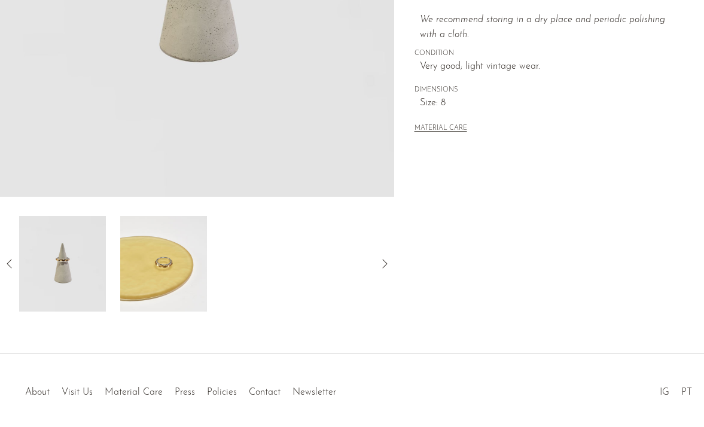
scroll to position [308, 0]
click at [10, 265] on icon at bounding box center [9, 262] width 5 height 9
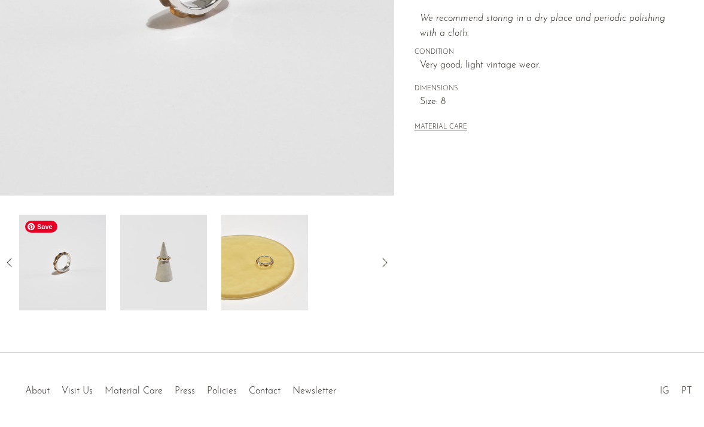
click at [60, 263] on img at bounding box center [62, 263] width 87 height 96
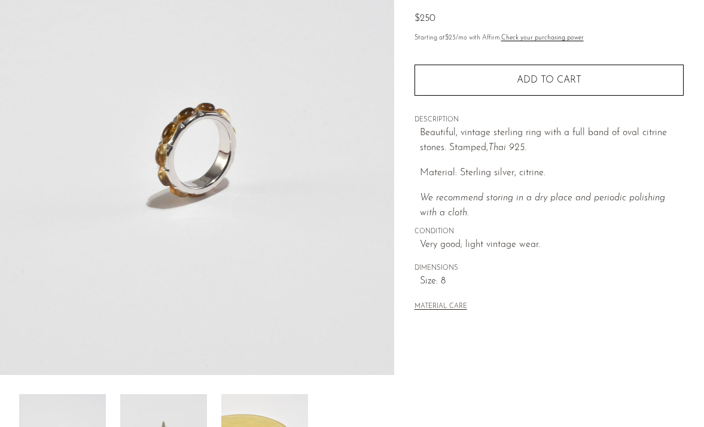
scroll to position [118, 0]
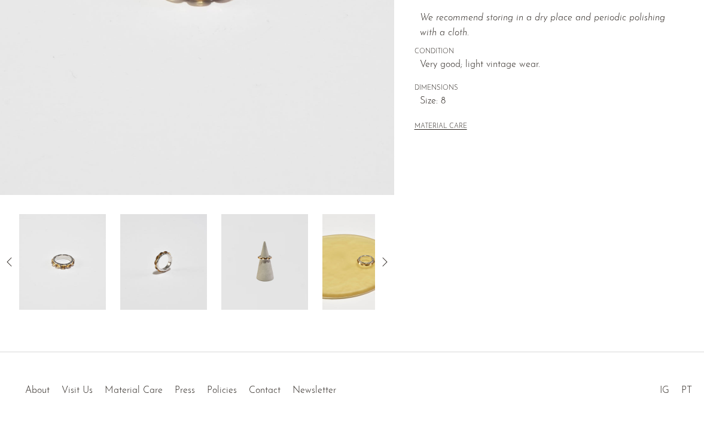
scroll to position [343, 0]
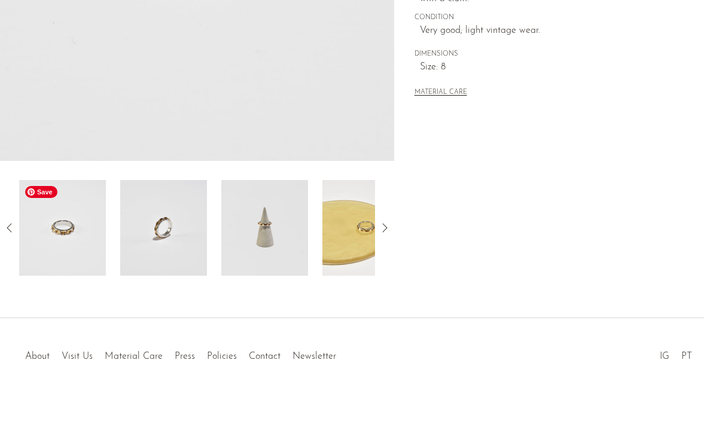
click at [48, 254] on img at bounding box center [62, 228] width 87 height 96
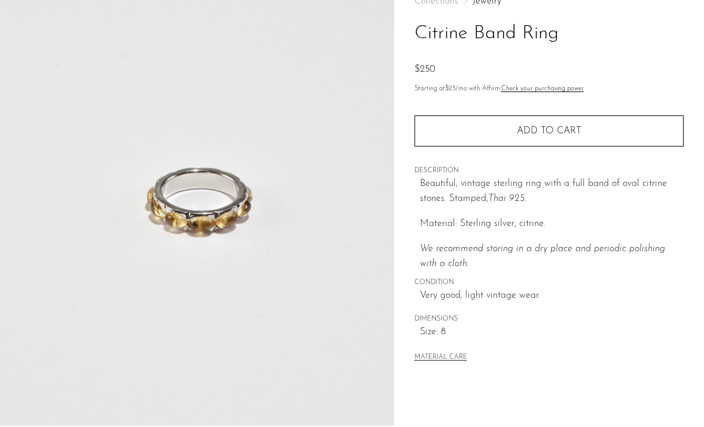
scroll to position [76, 0]
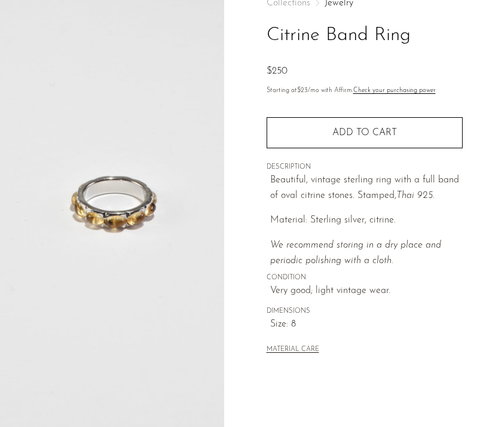
drag, startPoint x: 346, startPoint y: 188, endPoint x: 462, endPoint y: 197, distance: 117.0
click at [0, 0] on img at bounding box center [112, 203] width 224 height 449
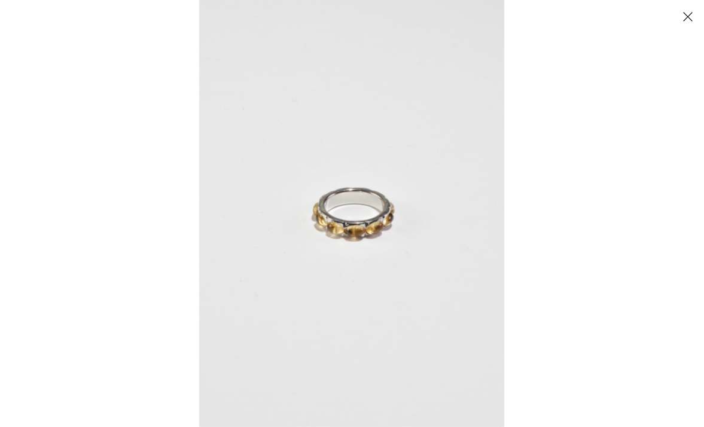
click at [684, 14] on button "Close" at bounding box center [687, 16] width 21 height 21
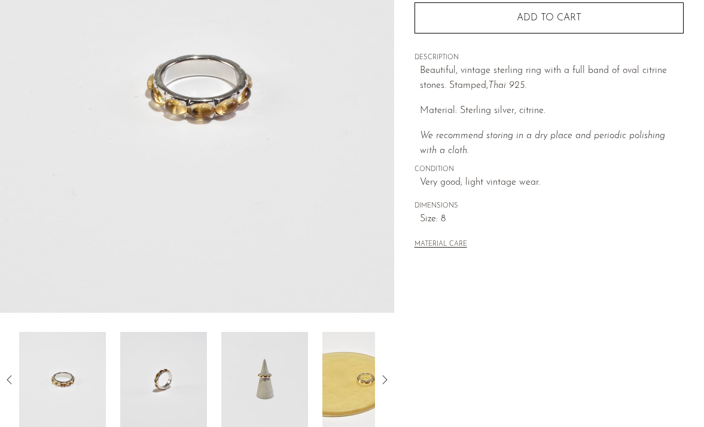
scroll to position [352, 0]
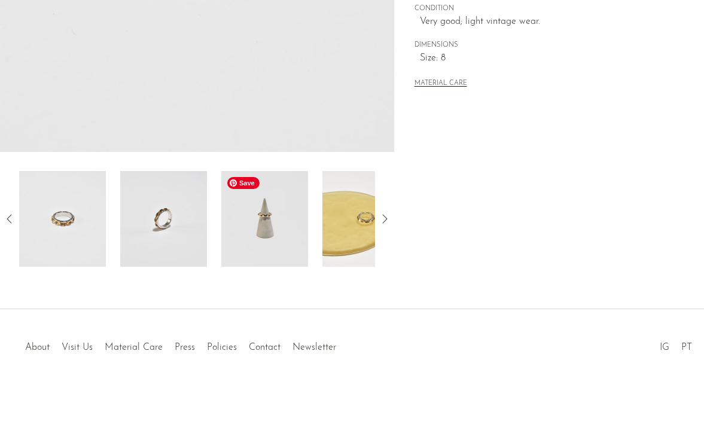
click at [249, 214] on img at bounding box center [264, 219] width 87 height 96
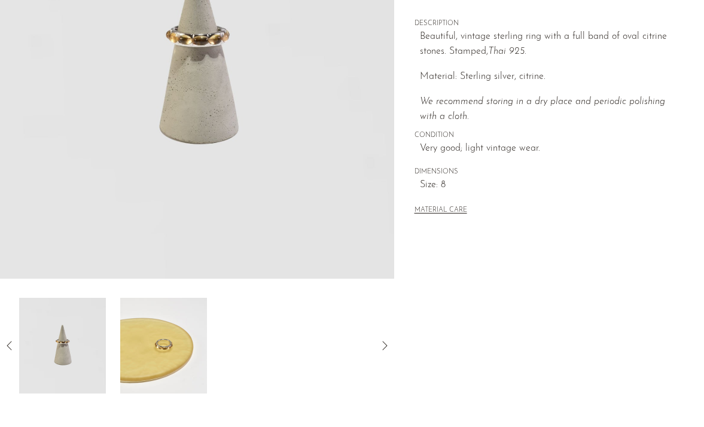
scroll to position [220, 0]
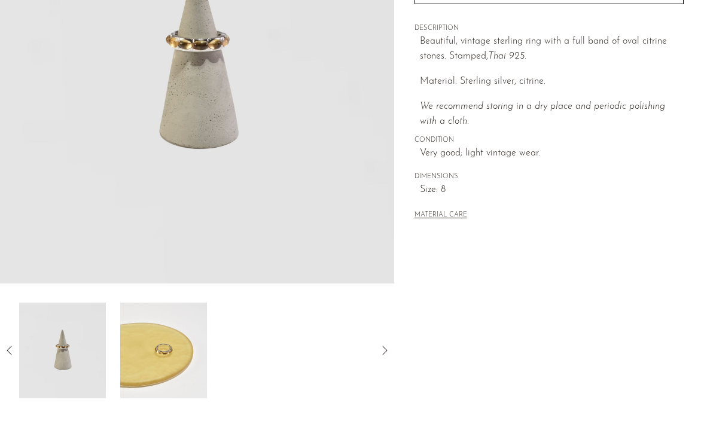
click at [198, 34] on img at bounding box center [197, 59] width 394 height 449
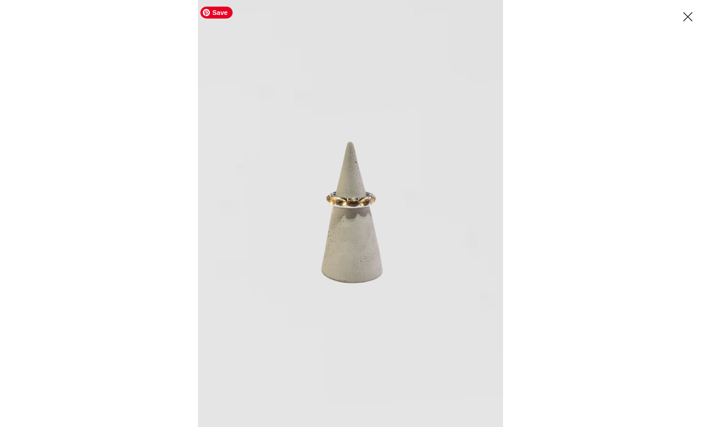
click at [349, 211] on img at bounding box center [350, 213] width 305 height 427
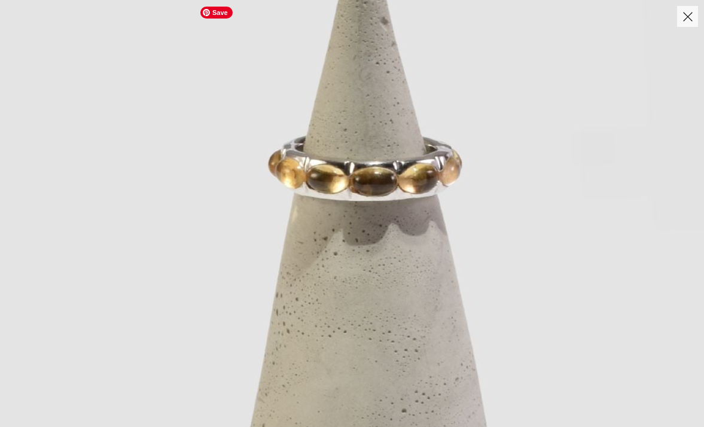
click at [349, 211] on img at bounding box center [363, 223] width 1202 height 1683
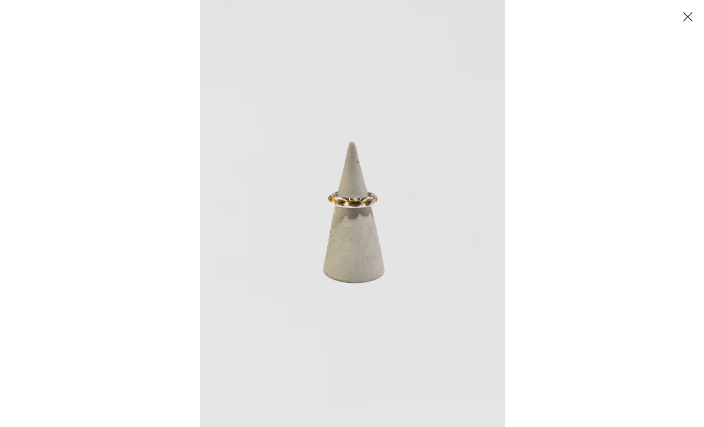
click at [688, 14] on button "Close" at bounding box center [687, 16] width 21 height 21
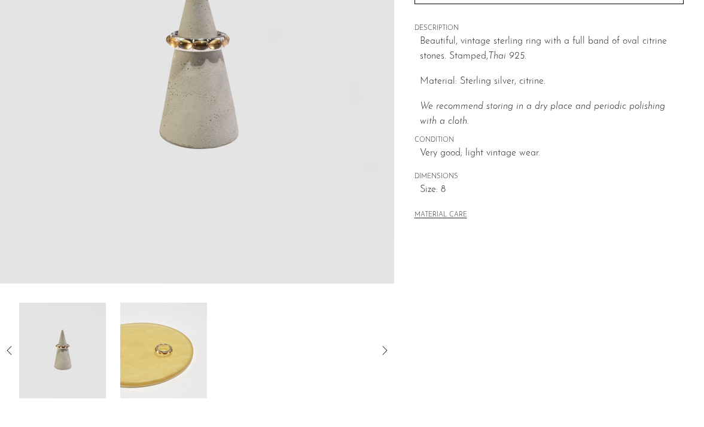
click at [378, 352] on icon at bounding box center [384, 350] width 14 height 14
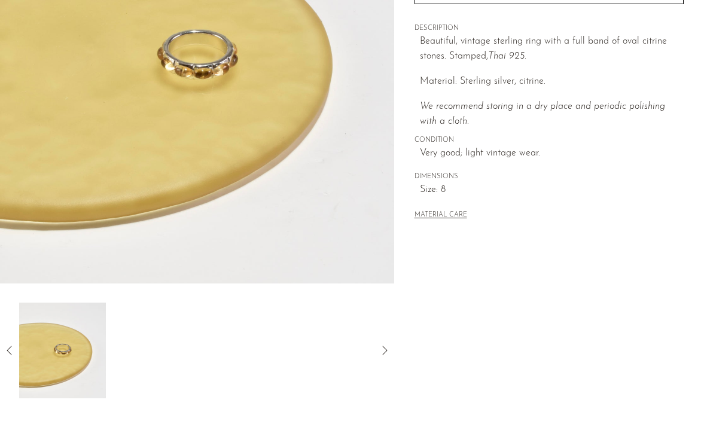
click at [182, 106] on img at bounding box center [197, 59] width 394 height 449
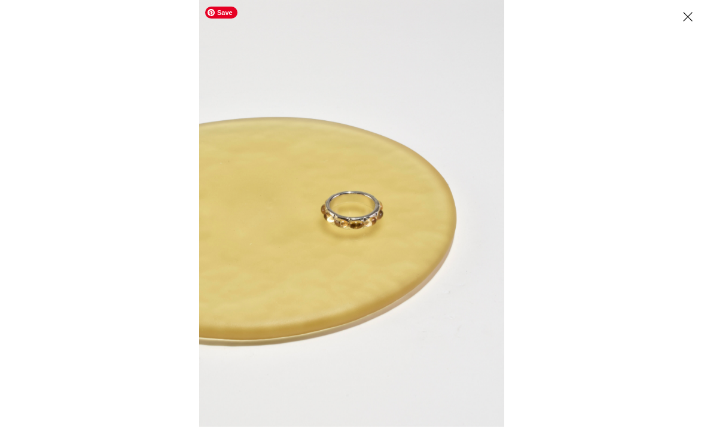
click at [319, 237] on img at bounding box center [351, 213] width 305 height 427
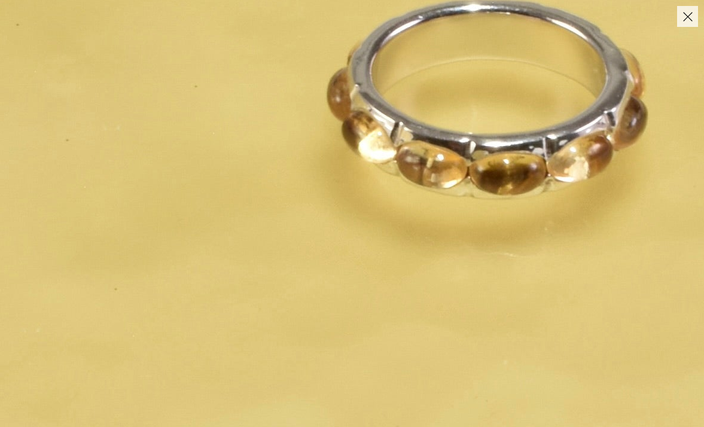
click at [678, 17] on button "Close" at bounding box center [687, 16] width 21 height 21
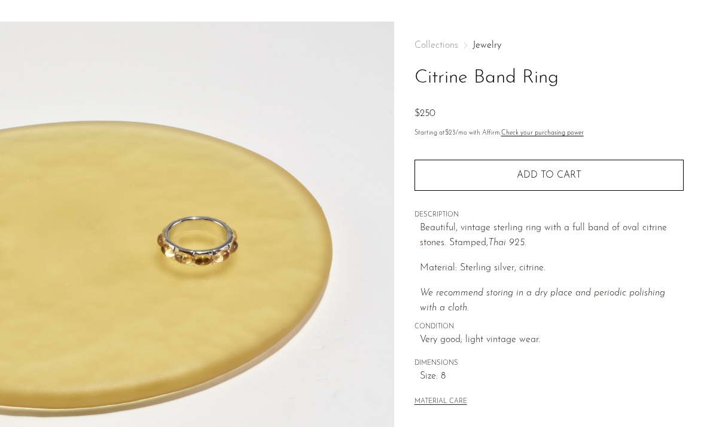
scroll to position [36, 0]
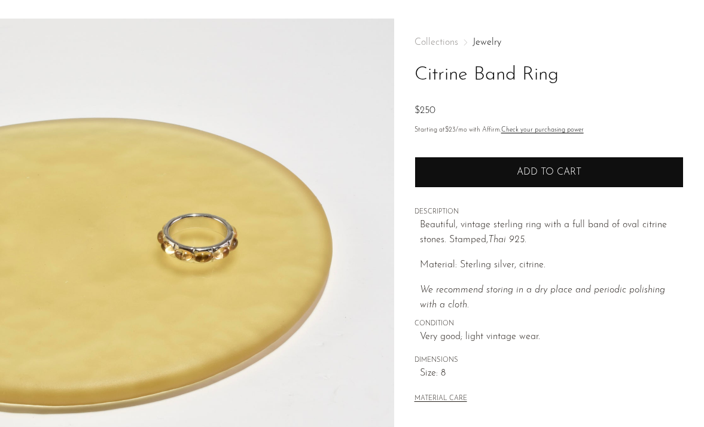
click at [512, 166] on button "Add to cart" at bounding box center [548, 172] width 269 height 31
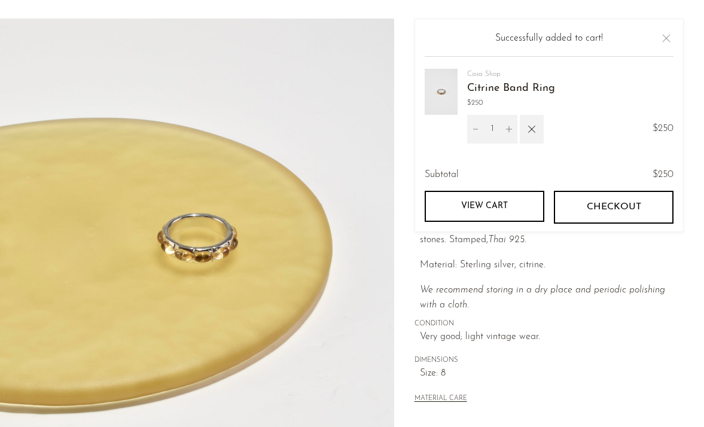
click at [475, 202] on link "View cart" at bounding box center [485, 206] width 120 height 31
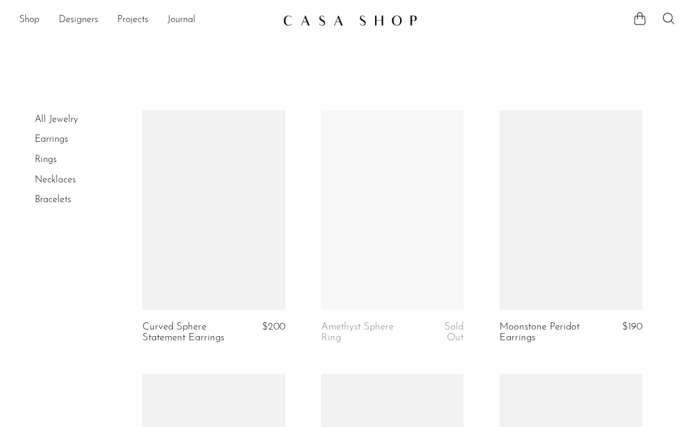
scroll to position [2988, 0]
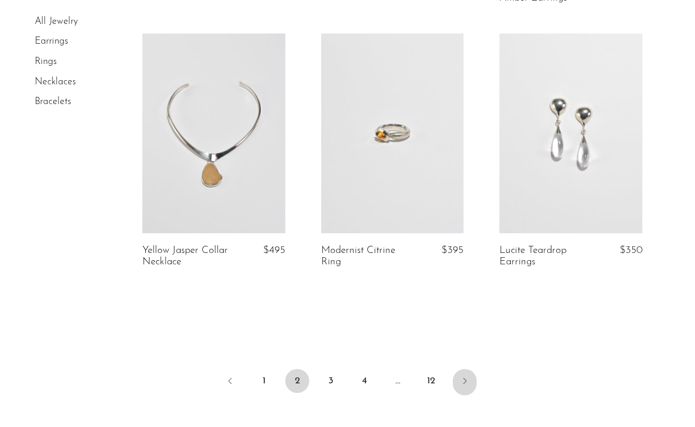
click at [465, 377] on icon "Next" at bounding box center [465, 381] width 10 height 10
